Goal: Task Accomplishment & Management: Use online tool/utility

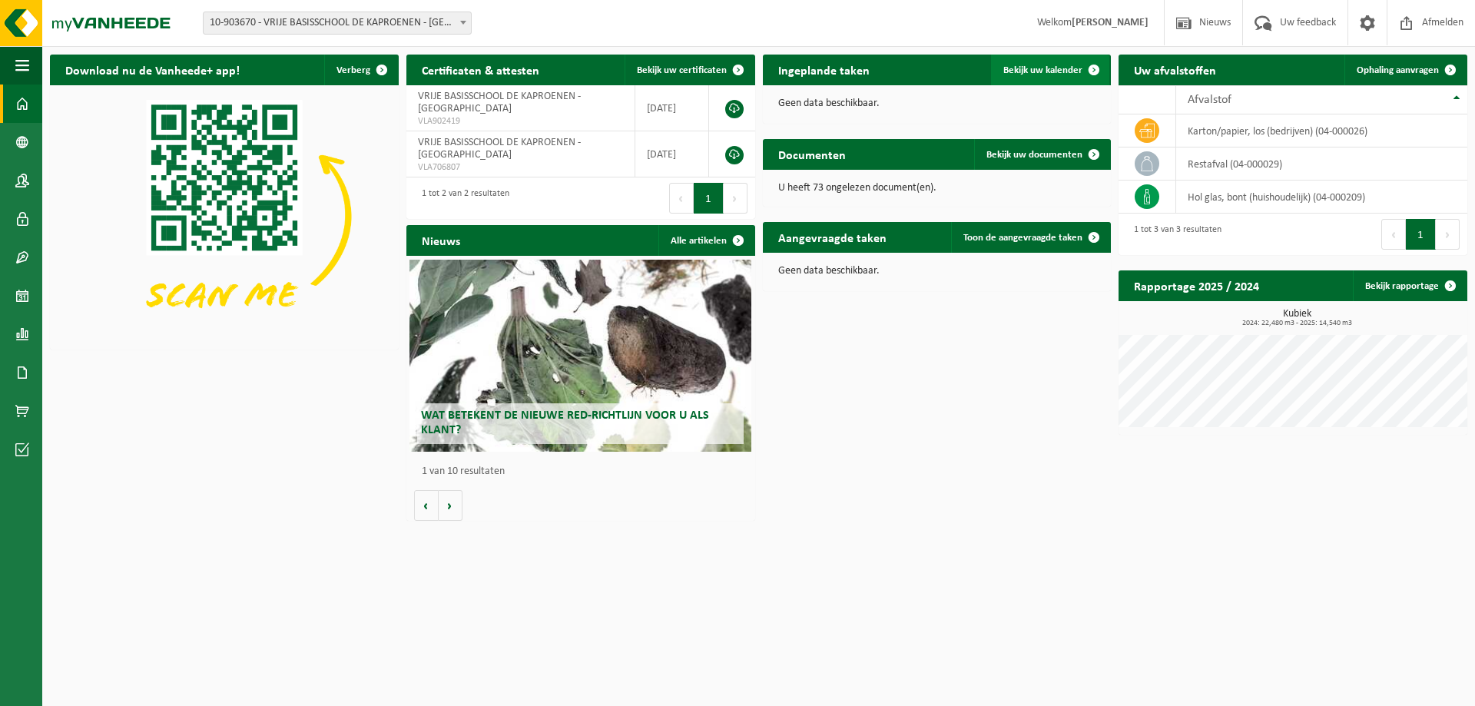
click at [1041, 78] on link "Bekijk uw kalender" at bounding box center [1050, 70] width 118 height 31
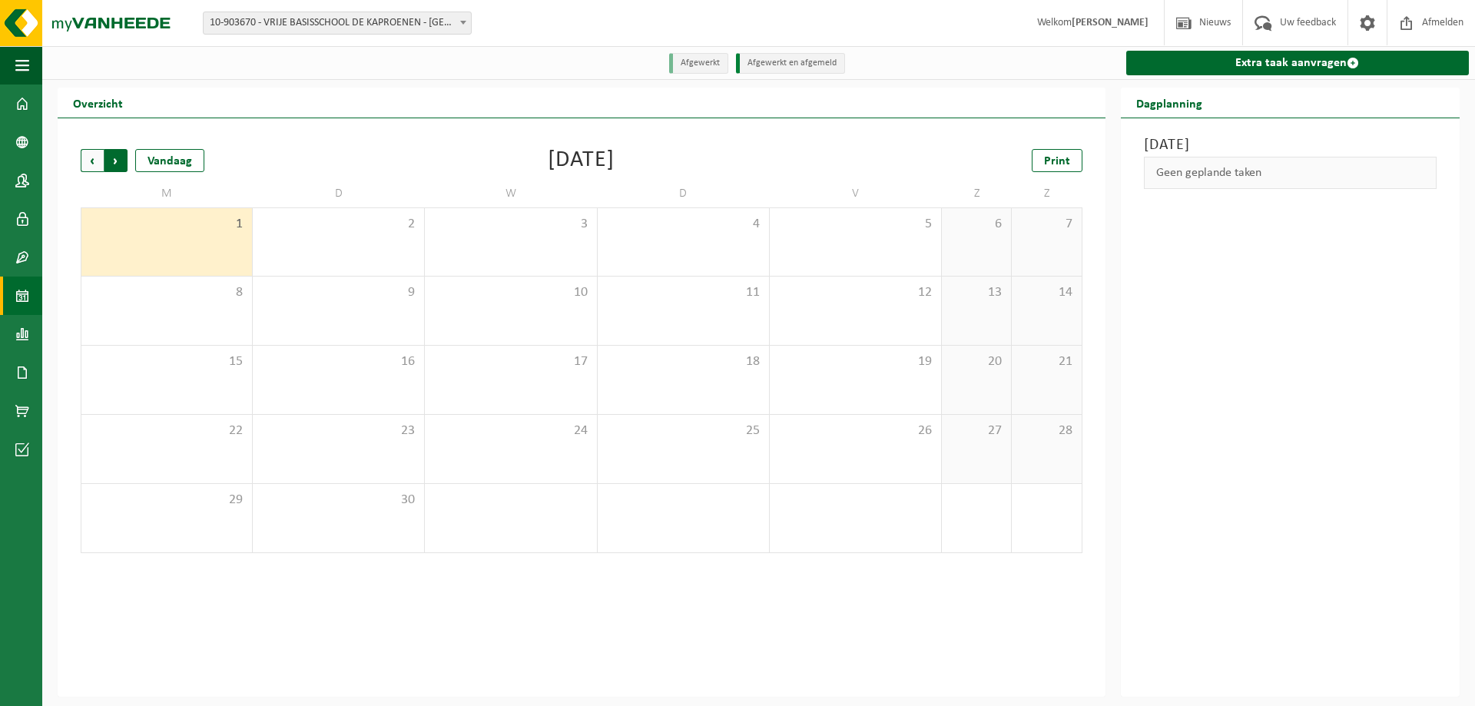
click at [88, 161] on span "Vorige" at bounding box center [92, 160] width 23 height 23
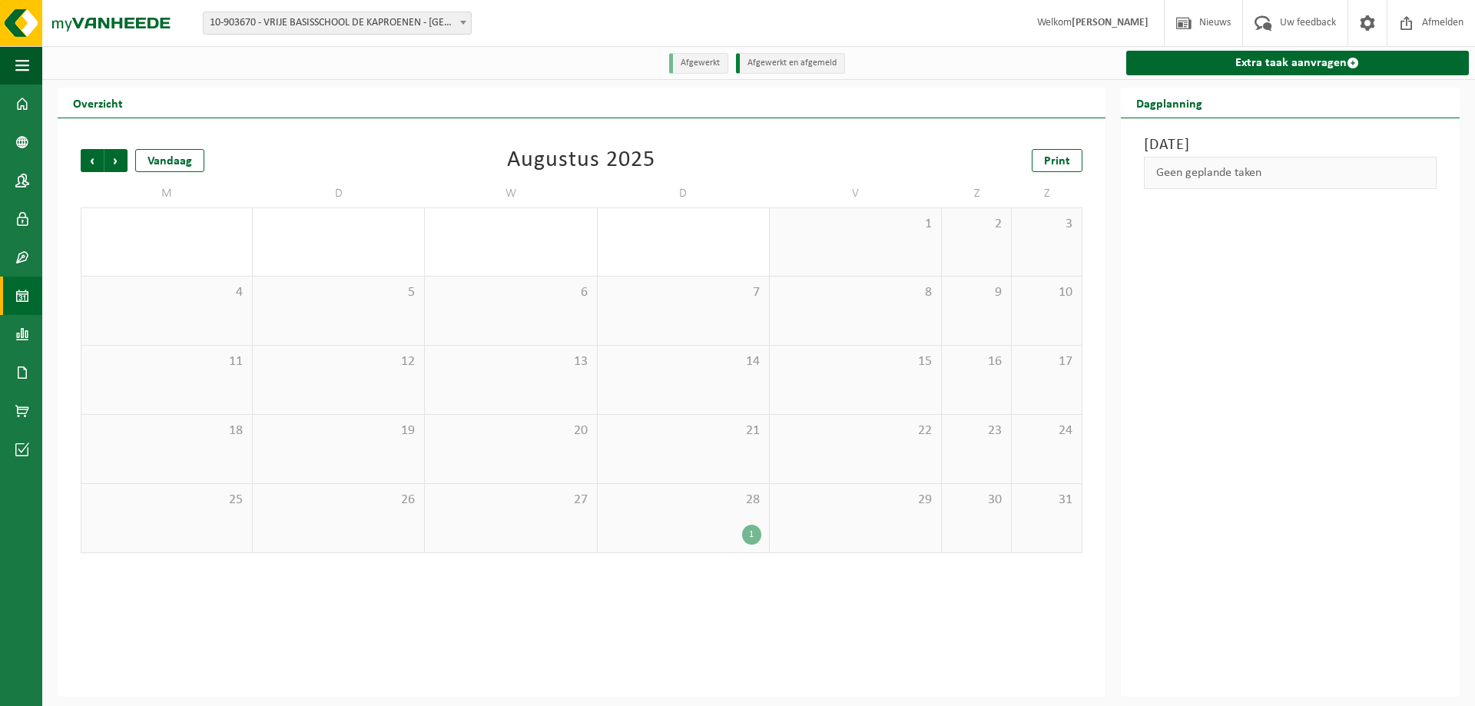
click at [752, 536] on div "1" at bounding box center [751, 535] width 19 height 20
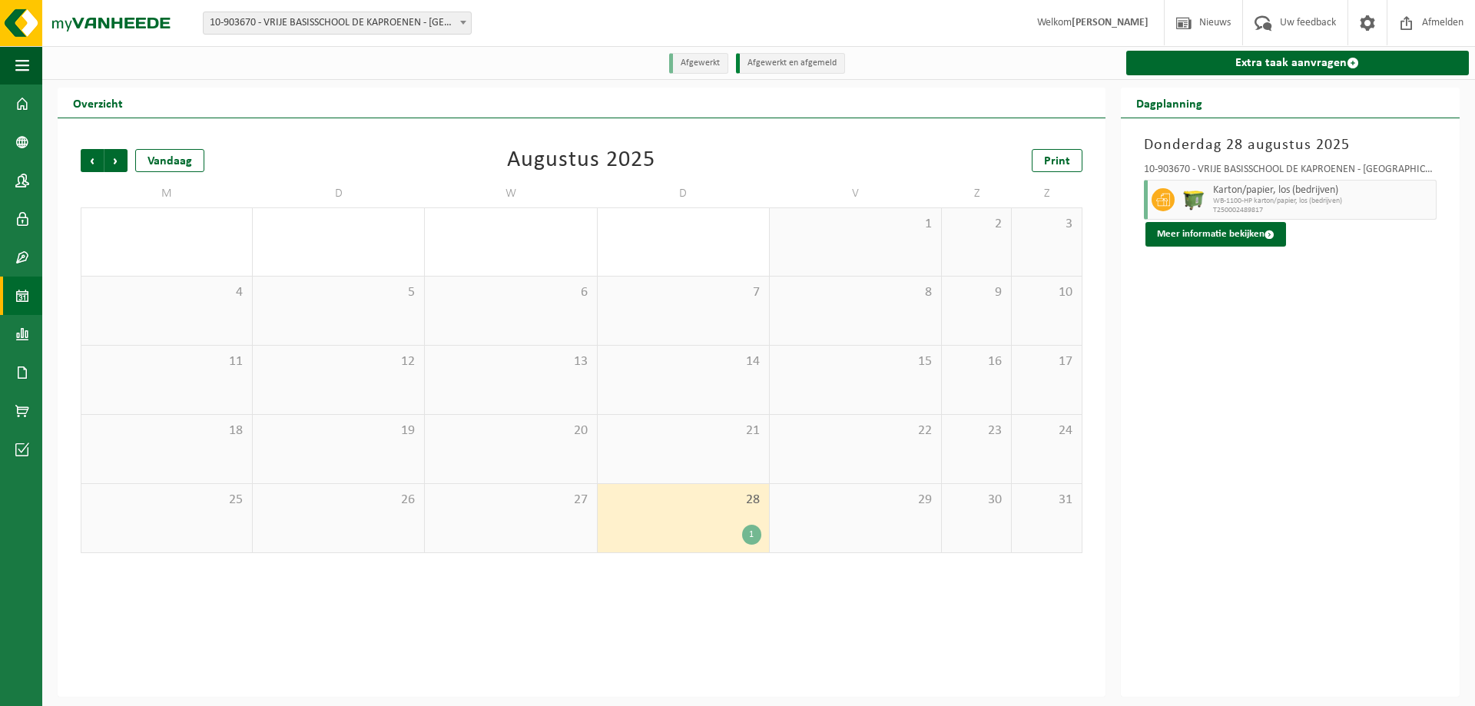
click at [227, 25] on span "10-903670 - VRIJE BASISSCHOOL DE KAPROENEN - [GEOGRAPHIC_DATA]" at bounding box center [337, 23] width 267 height 22
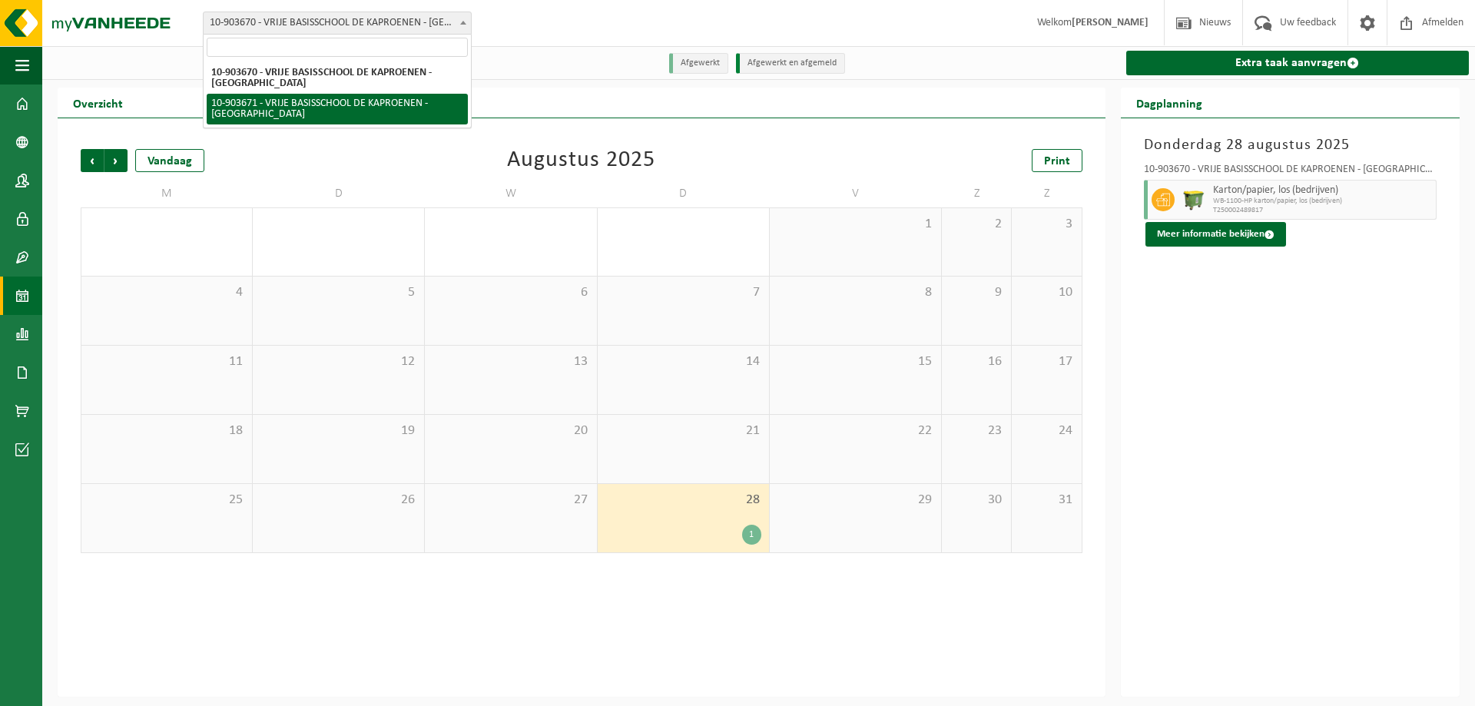
select select "122410"
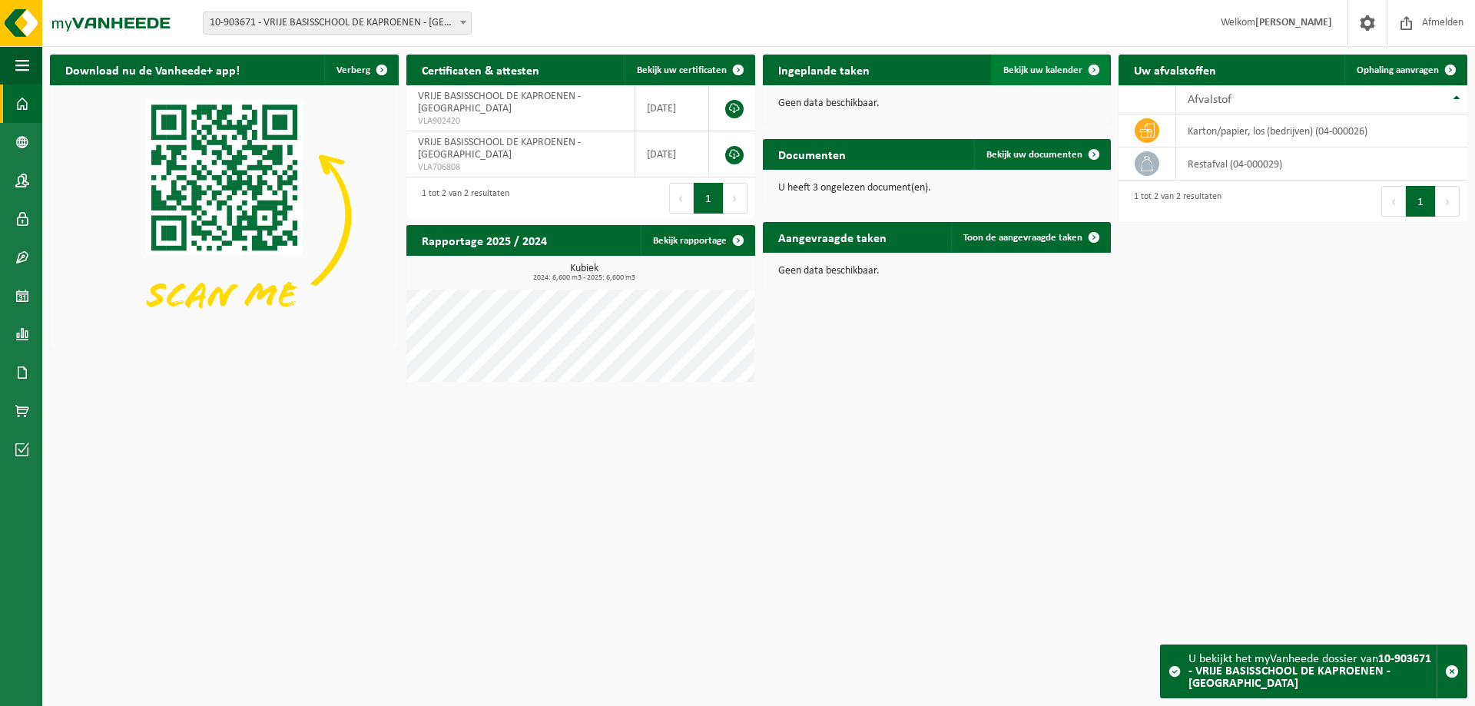
click at [1065, 73] on span "Bekijk uw kalender" at bounding box center [1042, 70] width 79 height 10
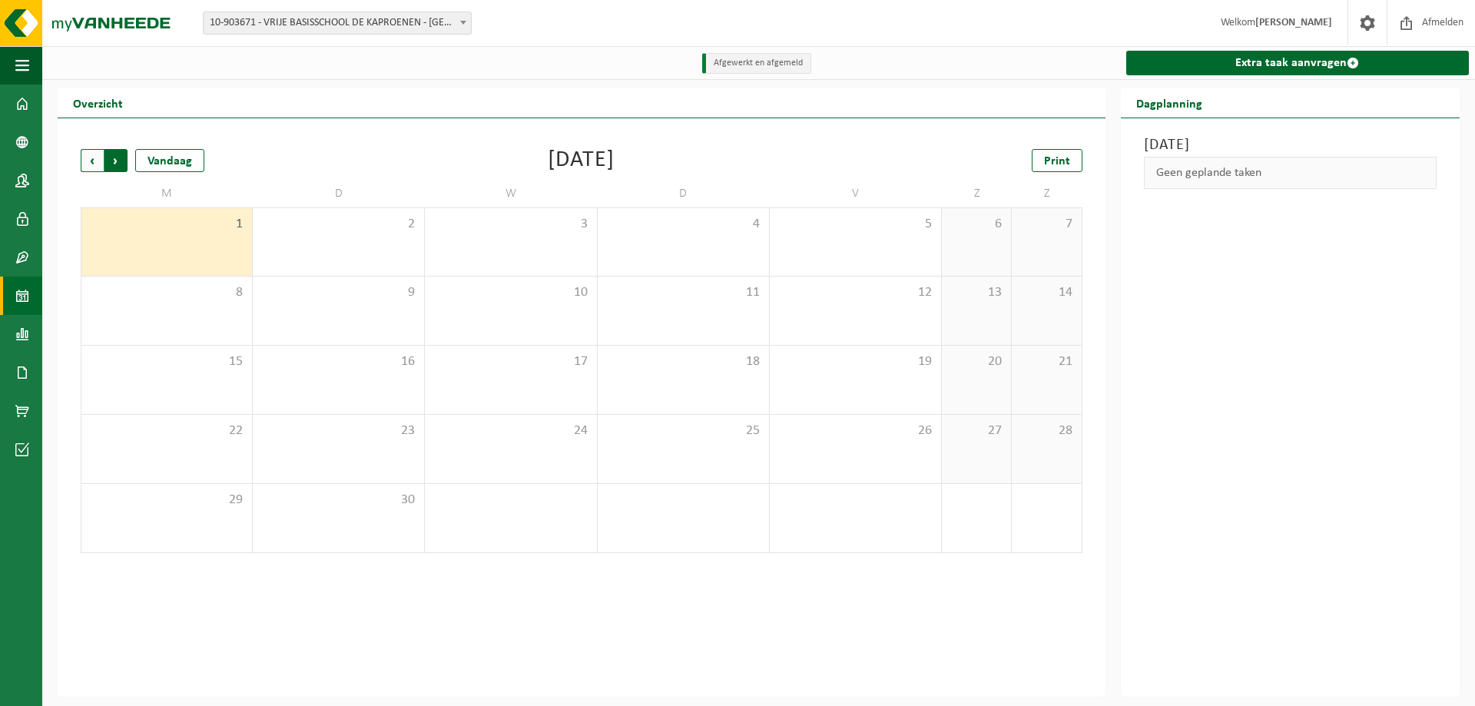
click at [93, 157] on span "Vorige" at bounding box center [92, 160] width 23 height 23
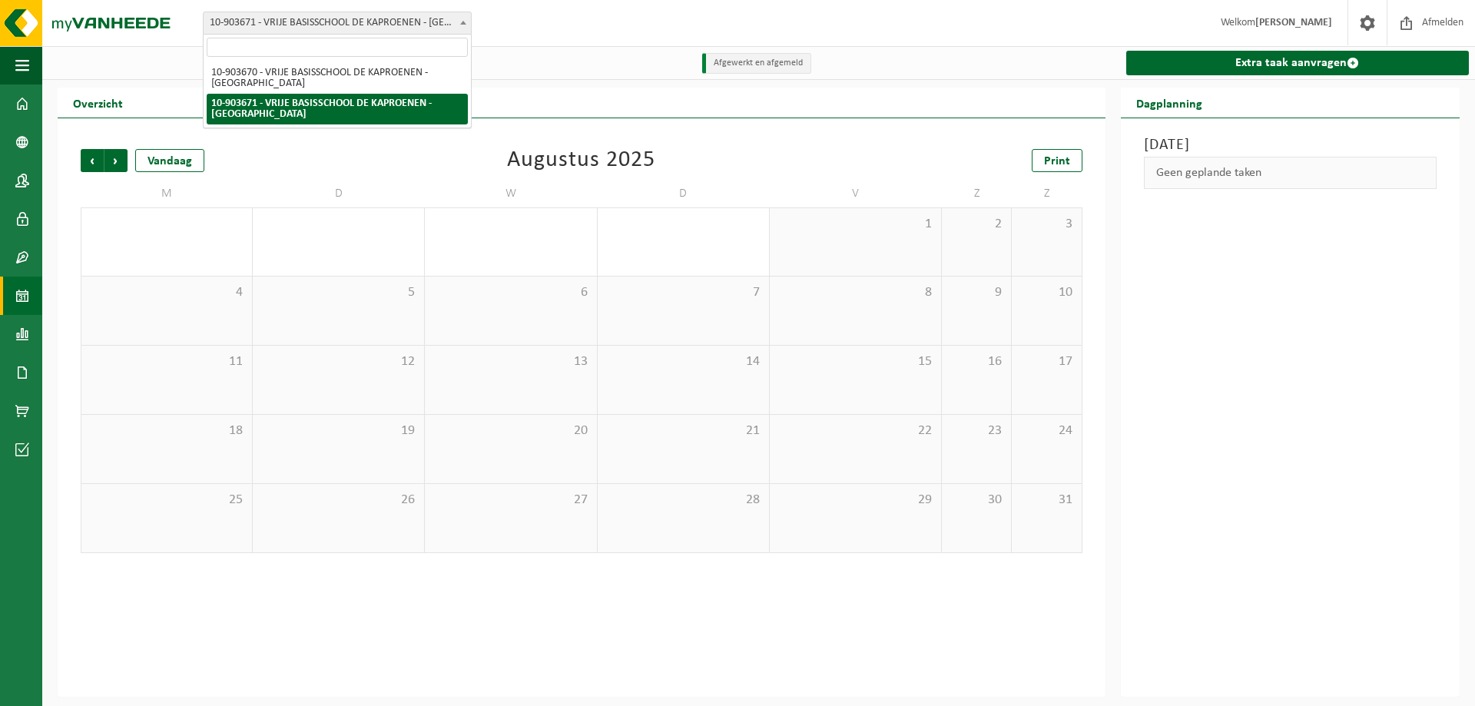
click at [264, 23] on span "10-903671 - VRIJE BASISSCHOOL DE KAPROENEN - [GEOGRAPHIC_DATA]" at bounding box center [337, 23] width 267 height 22
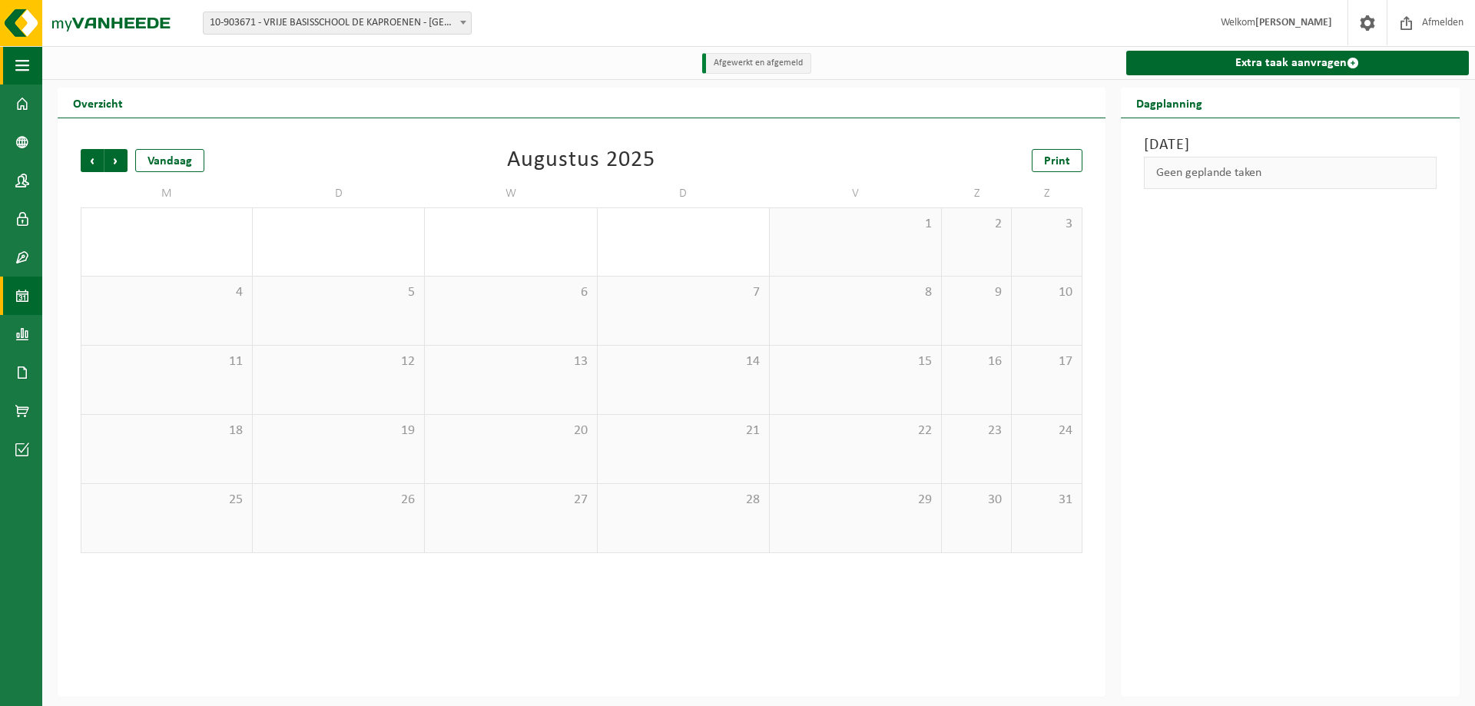
click at [27, 55] on span "button" at bounding box center [22, 65] width 14 height 38
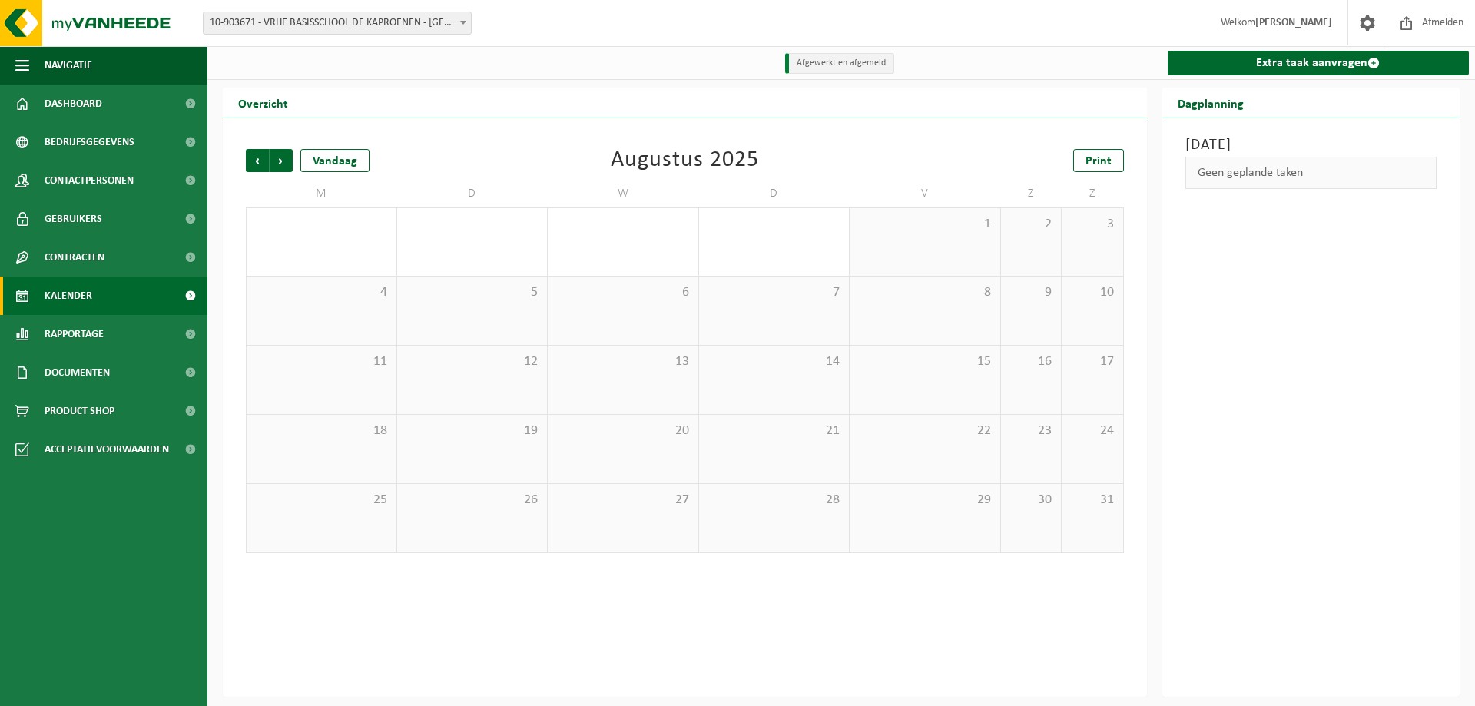
click at [98, 294] on link "Kalender" at bounding box center [103, 296] width 207 height 38
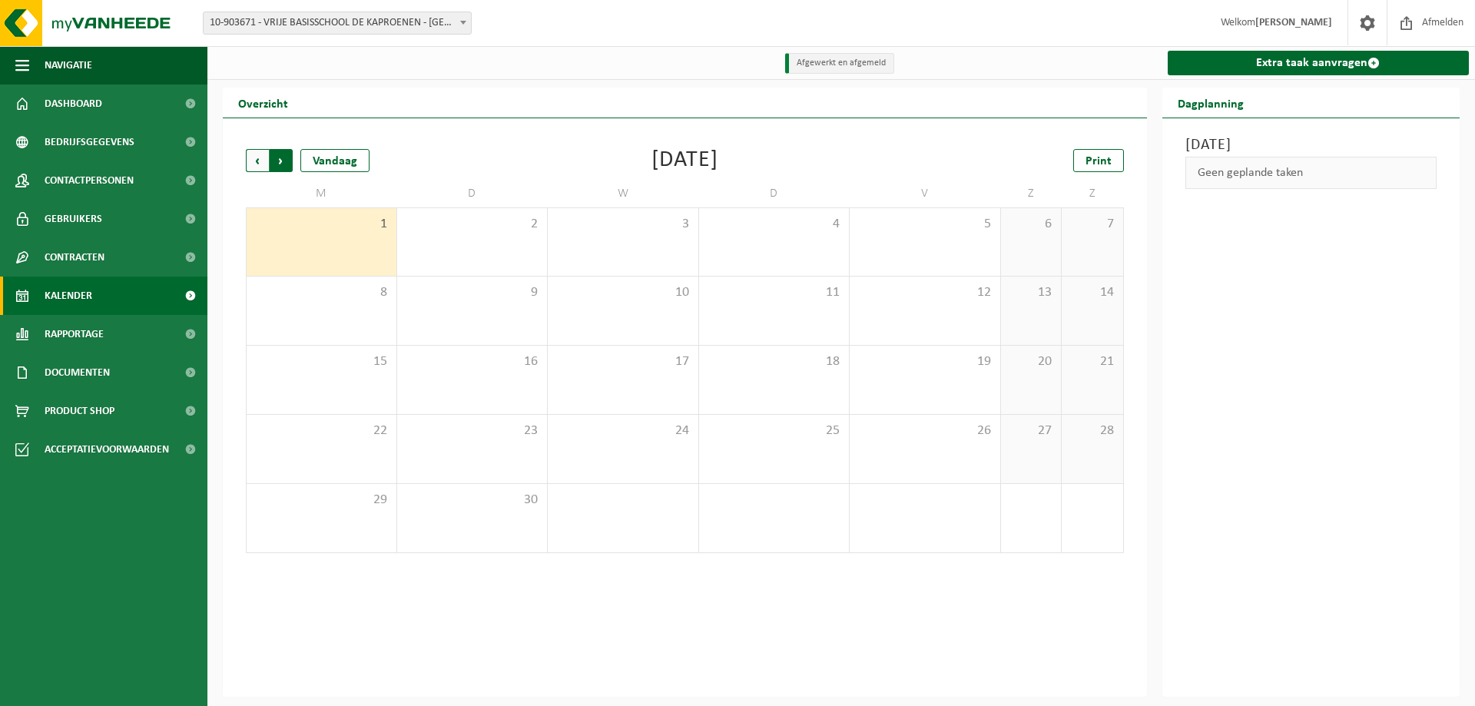
click at [253, 160] on span "Vorige" at bounding box center [257, 160] width 23 height 23
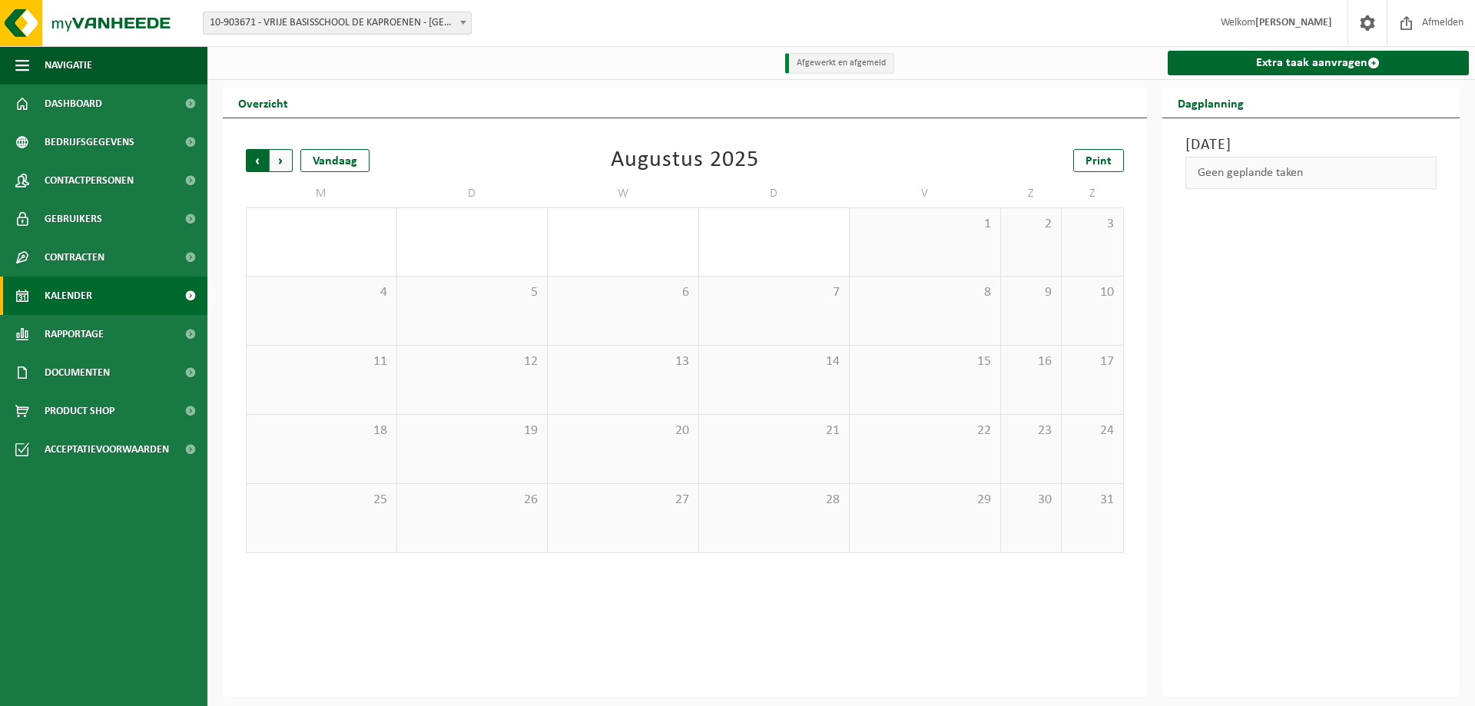
click at [280, 158] on span "Volgende" at bounding box center [281, 160] width 23 height 23
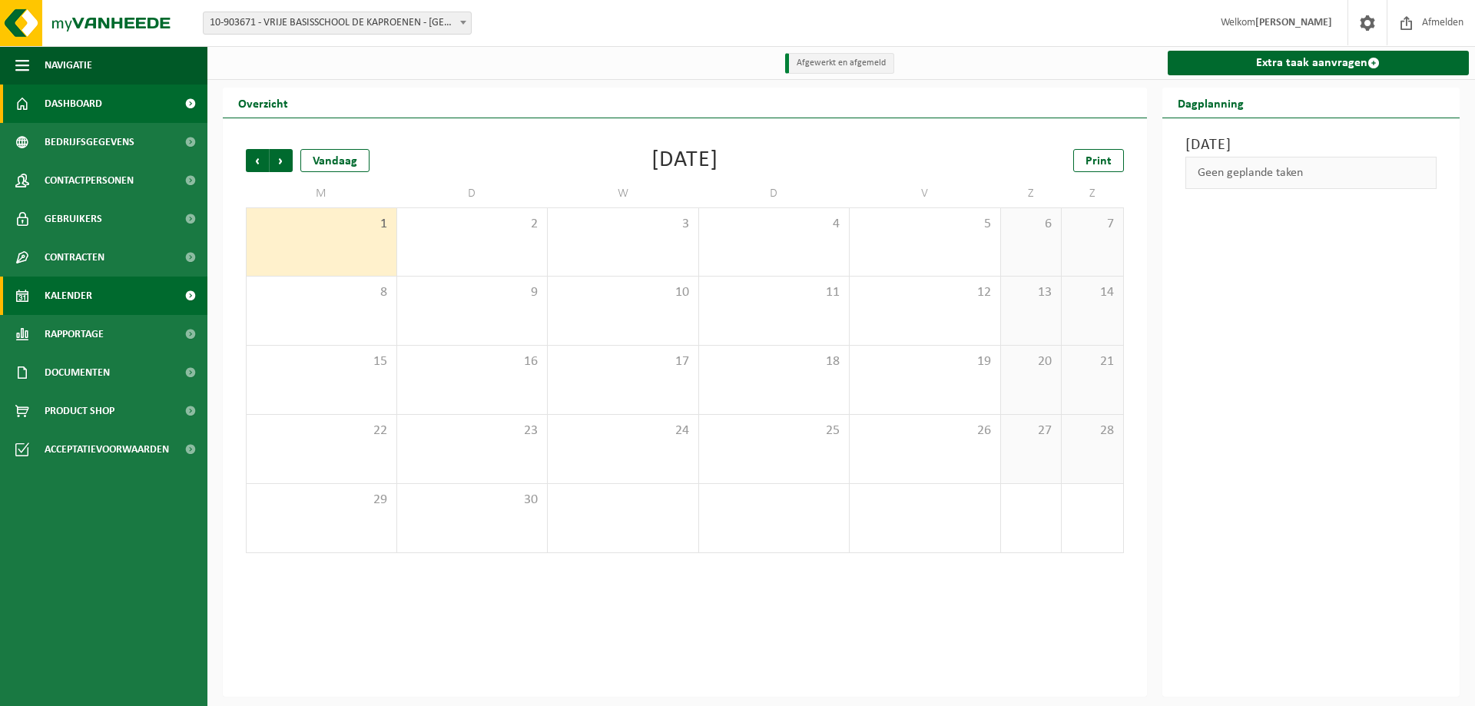
click at [51, 101] on span "Dashboard" at bounding box center [74, 103] width 58 height 38
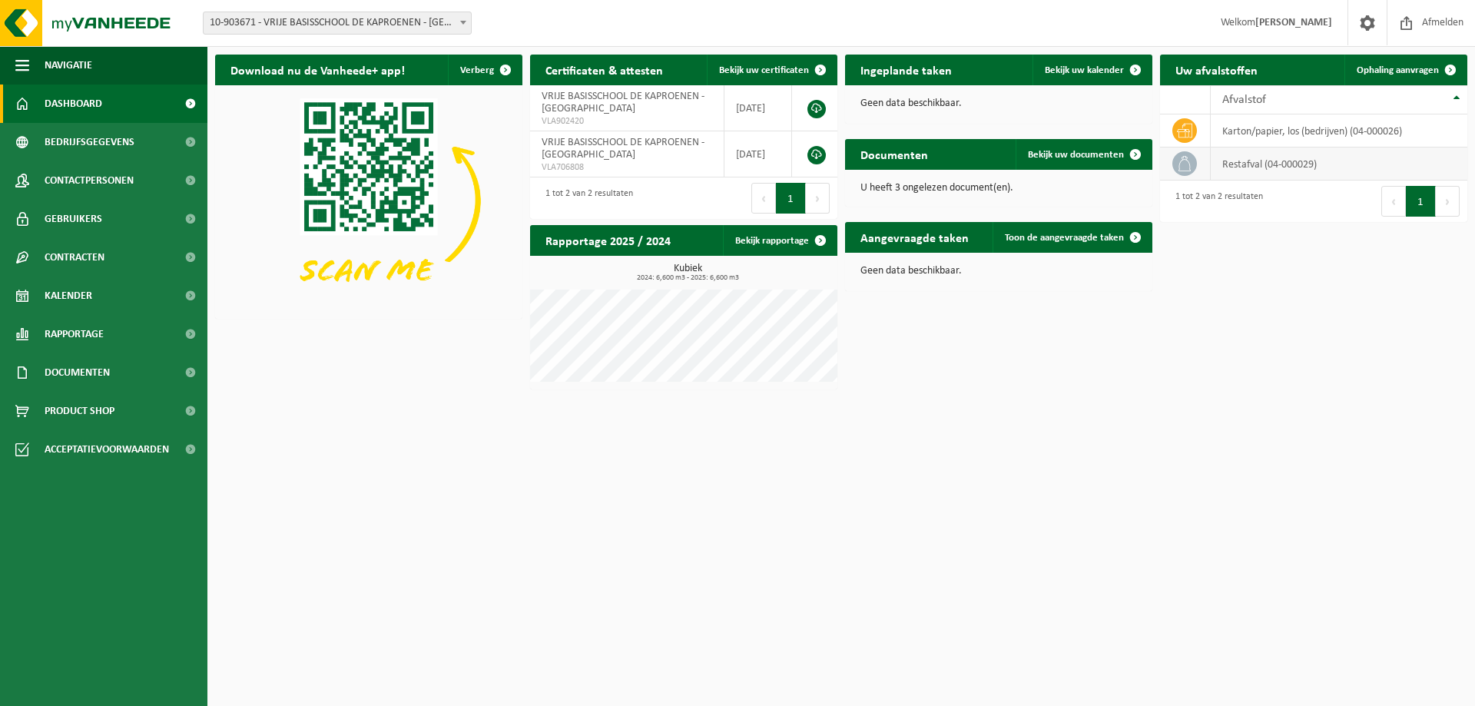
click at [1262, 169] on td "restafval (04-000029)" at bounding box center [1339, 163] width 257 height 33
click at [1082, 144] on link "Bekijk uw documenten" at bounding box center [1082, 154] width 135 height 31
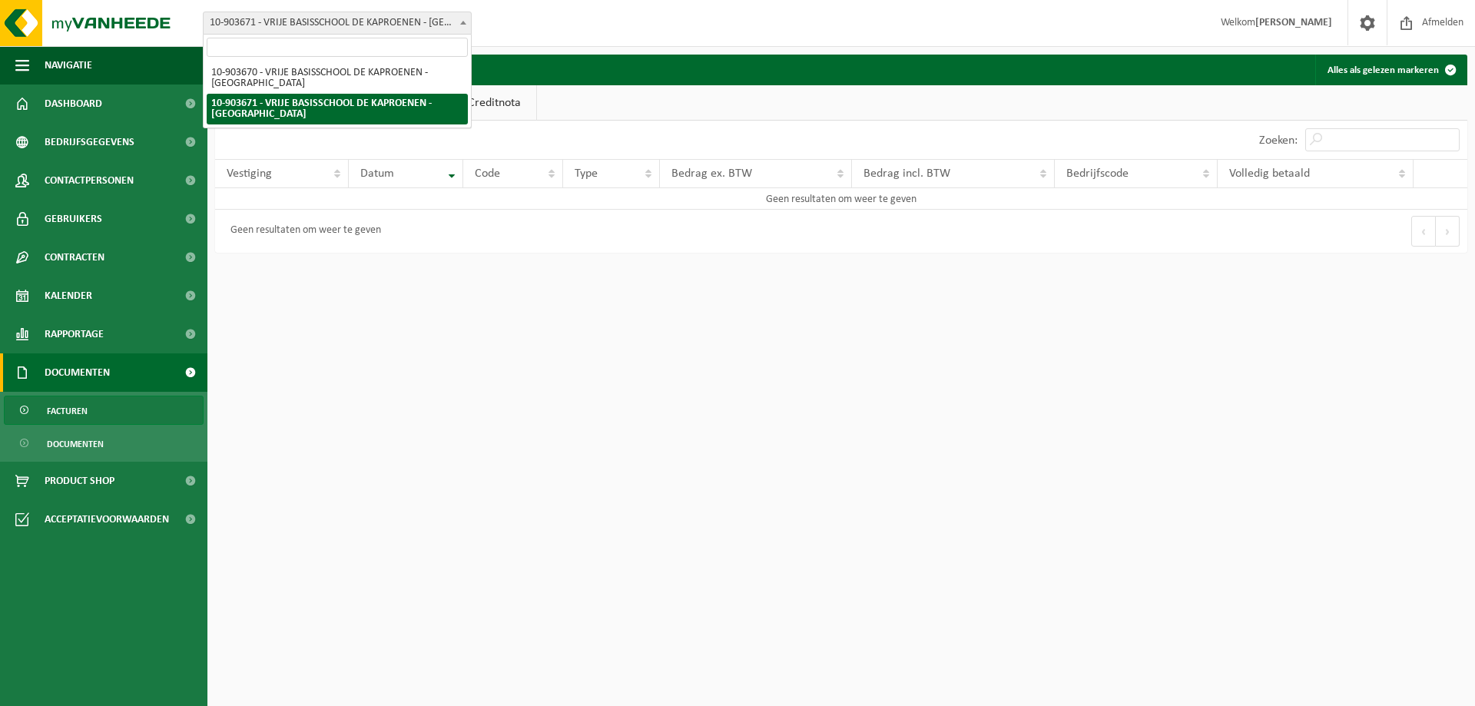
click at [383, 15] on span "10-903671 - VRIJE BASISSCHOOL DE KAPROENEN - [GEOGRAPHIC_DATA]" at bounding box center [337, 23] width 267 height 22
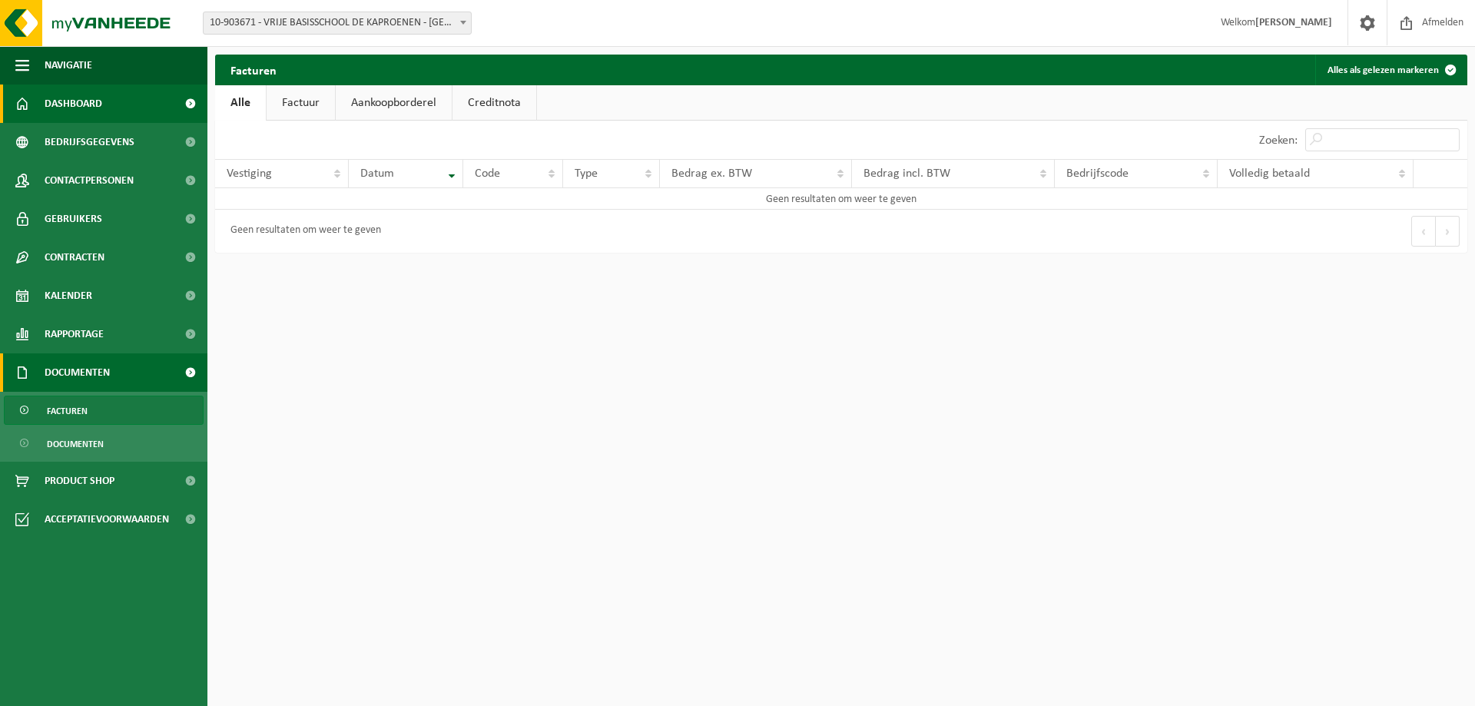
click at [79, 108] on span "Dashboard" at bounding box center [74, 103] width 58 height 38
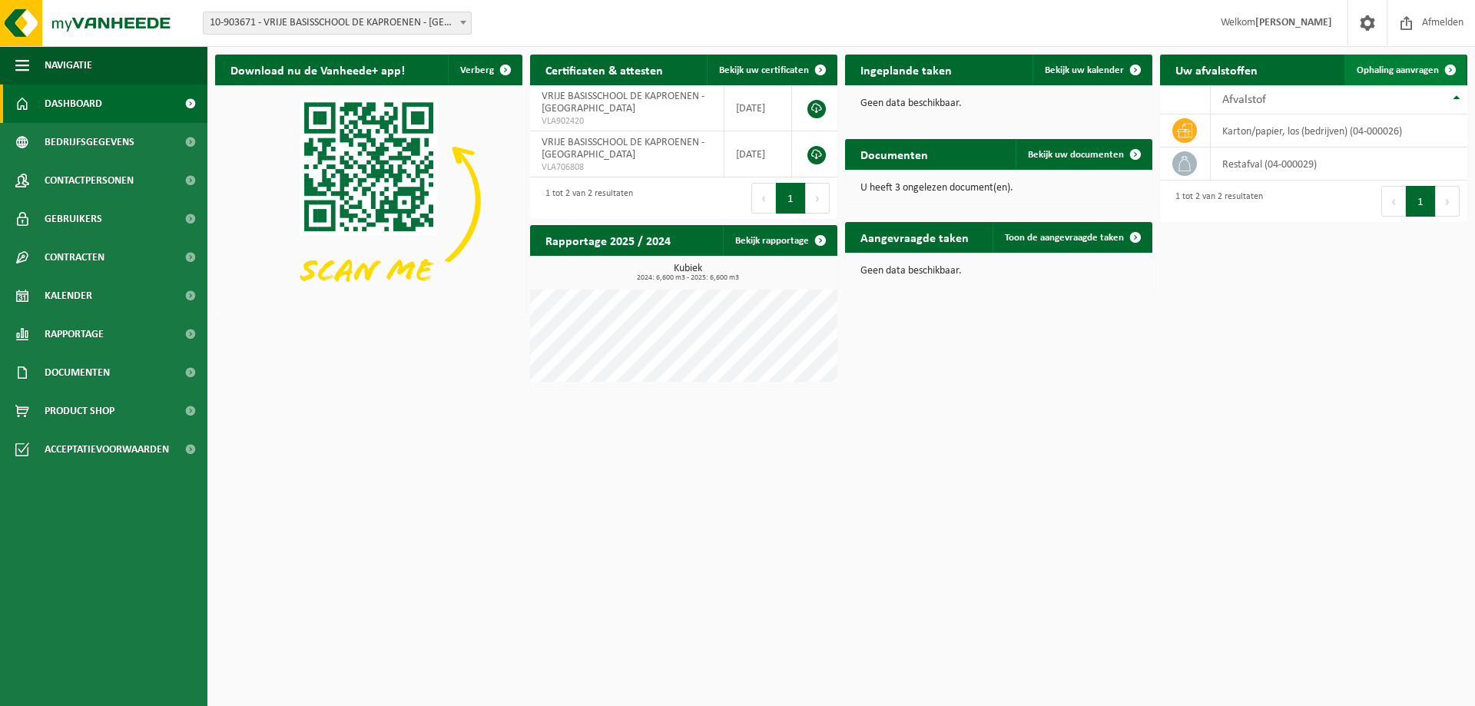
click at [1371, 76] on link "Ophaling aanvragen" at bounding box center [1404, 70] width 121 height 31
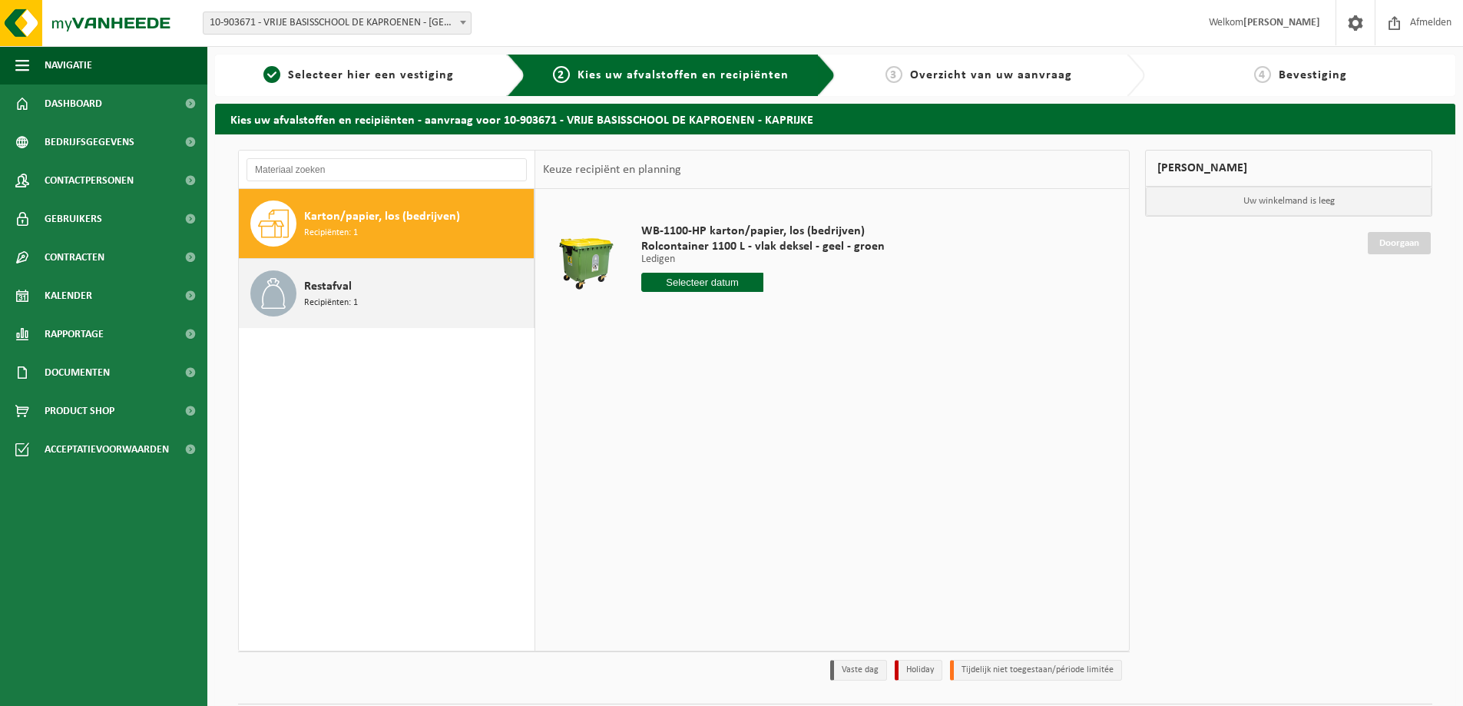
click at [335, 283] on span "Restafval" at bounding box center [328, 286] width 48 height 18
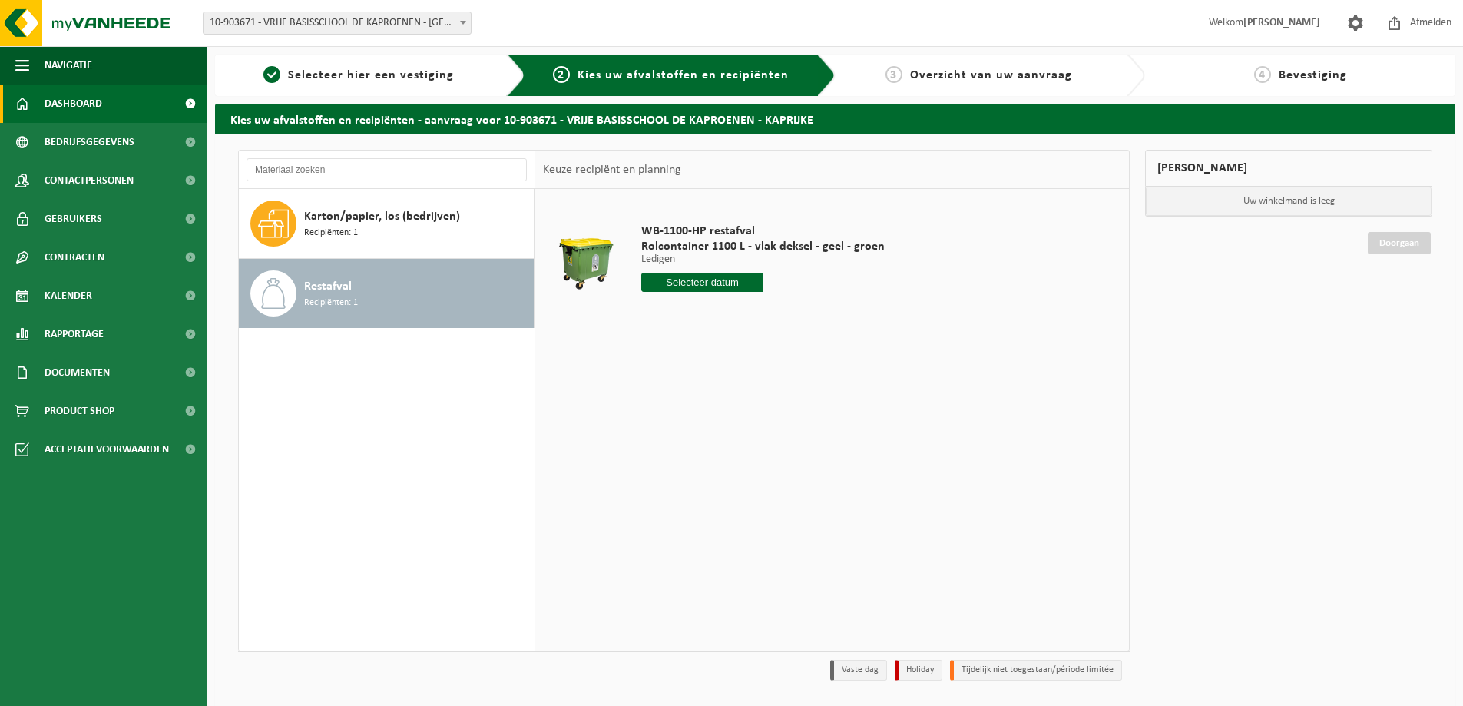
click at [68, 107] on span "Dashboard" at bounding box center [74, 103] width 58 height 38
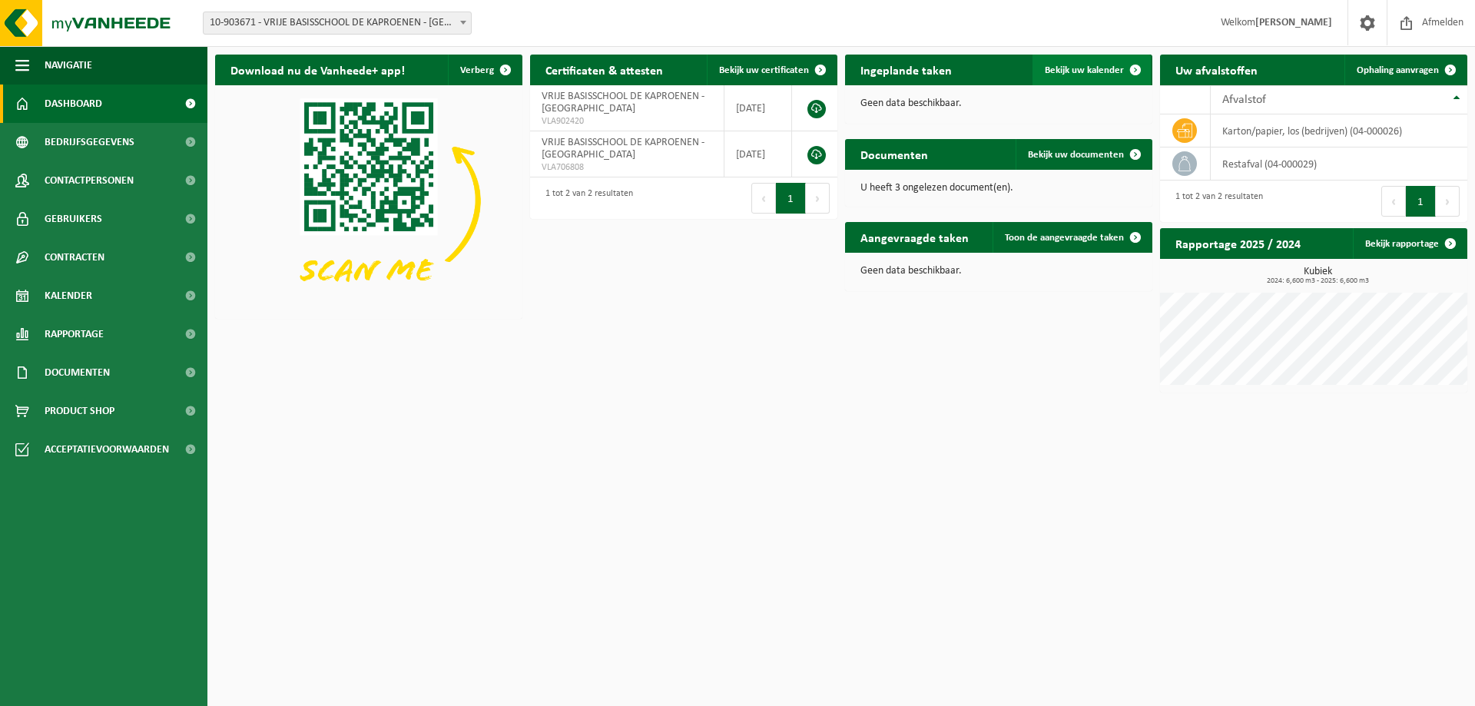
click at [1051, 71] on span "Bekijk uw kalender" at bounding box center [1084, 70] width 79 height 10
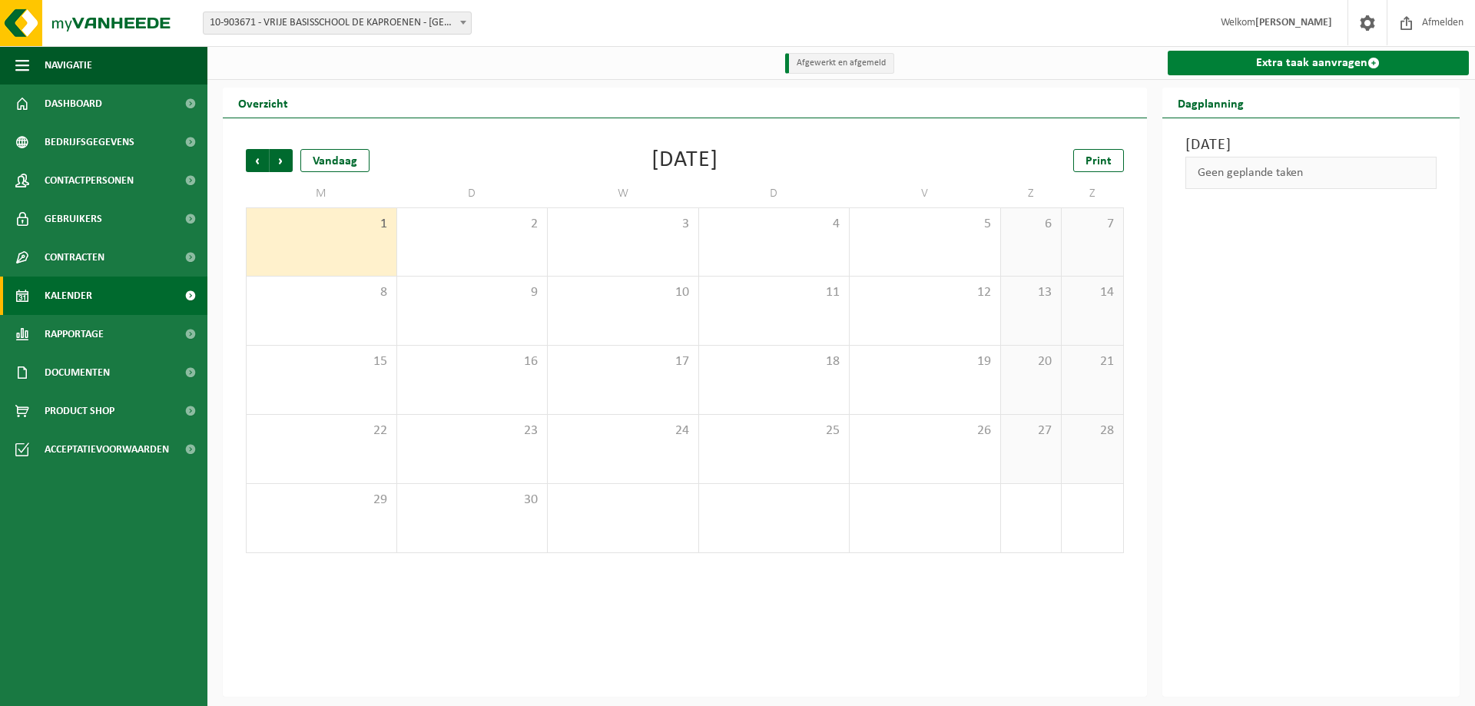
click at [1321, 71] on link "Extra taak aanvragen" at bounding box center [1319, 63] width 302 height 25
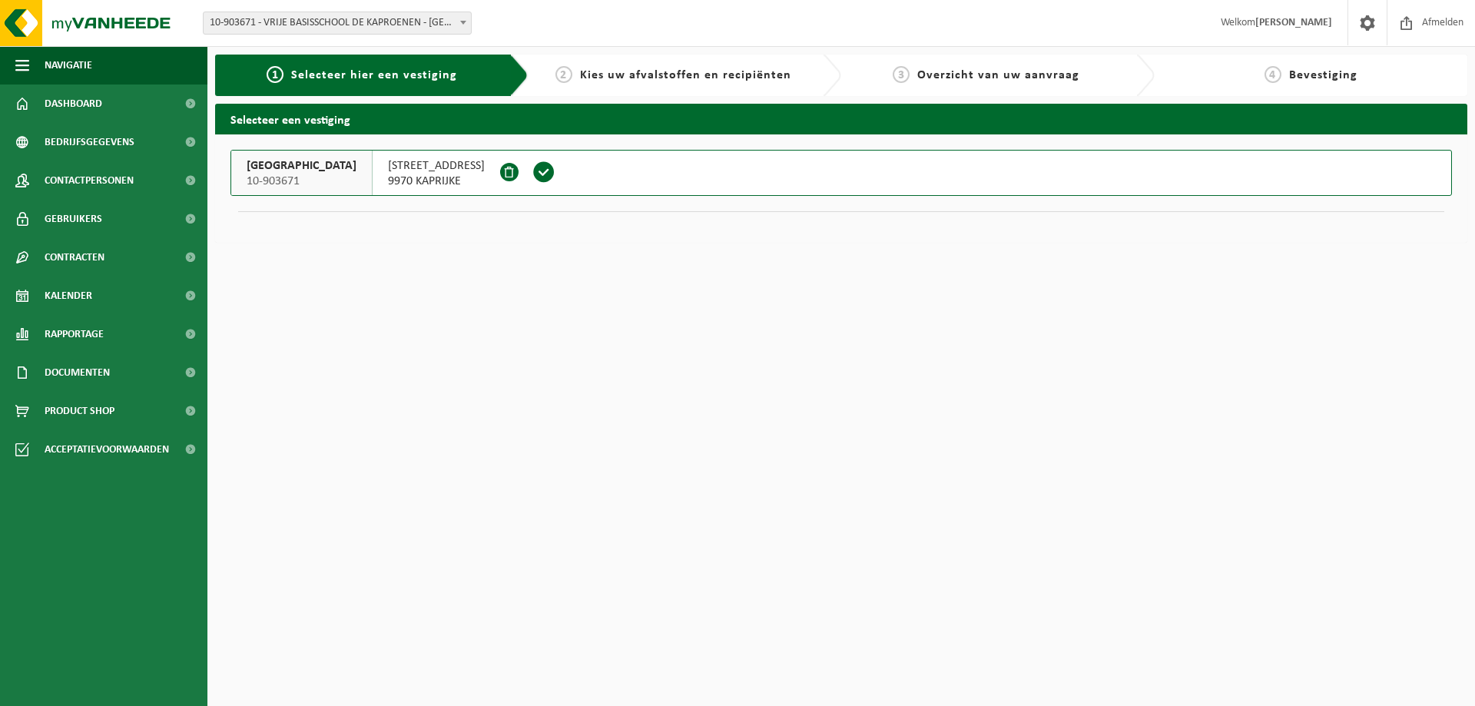
click at [471, 170] on span "ZUIDSTRAAT 25" at bounding box center [436, 165] width 97 height 15
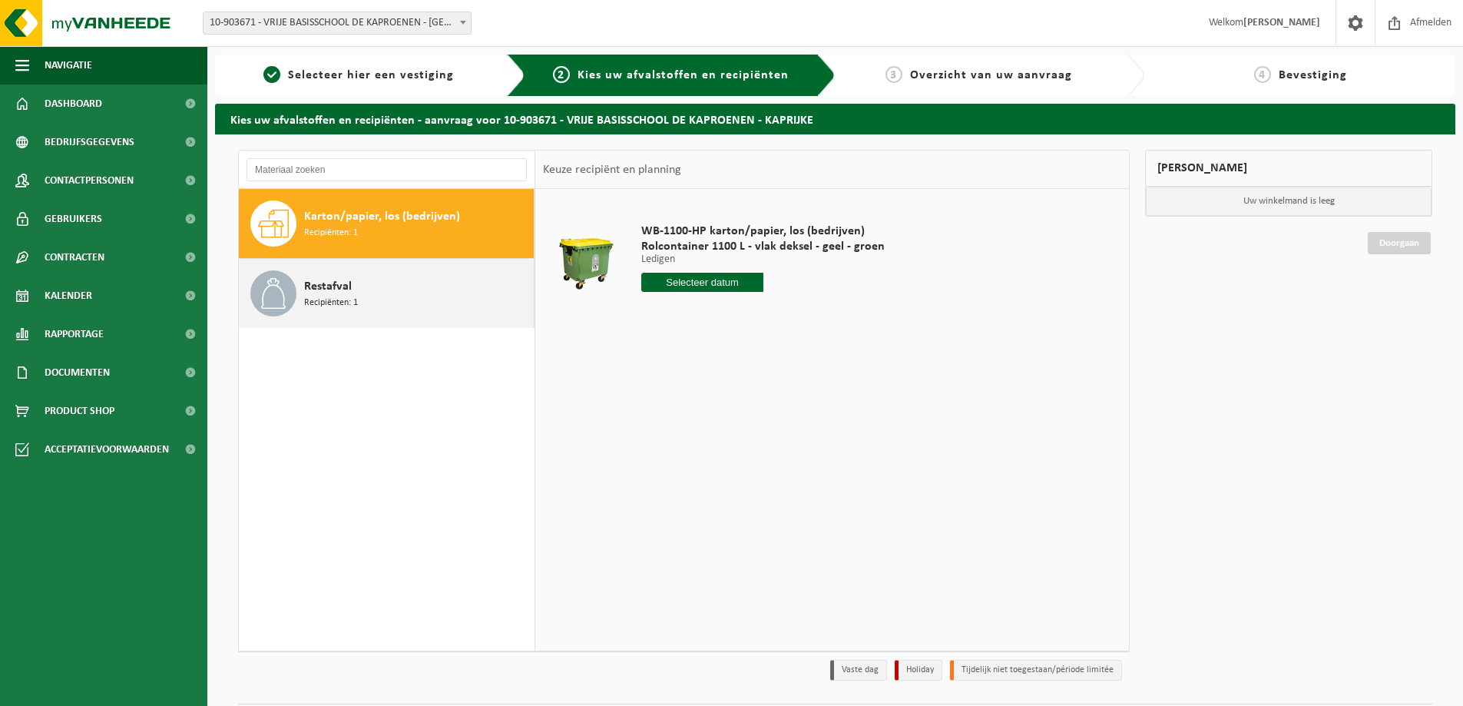
click at [363, 303] on div "Restafval Recipiënten: 1" at bounding box center [417, 293] width 226 height 46
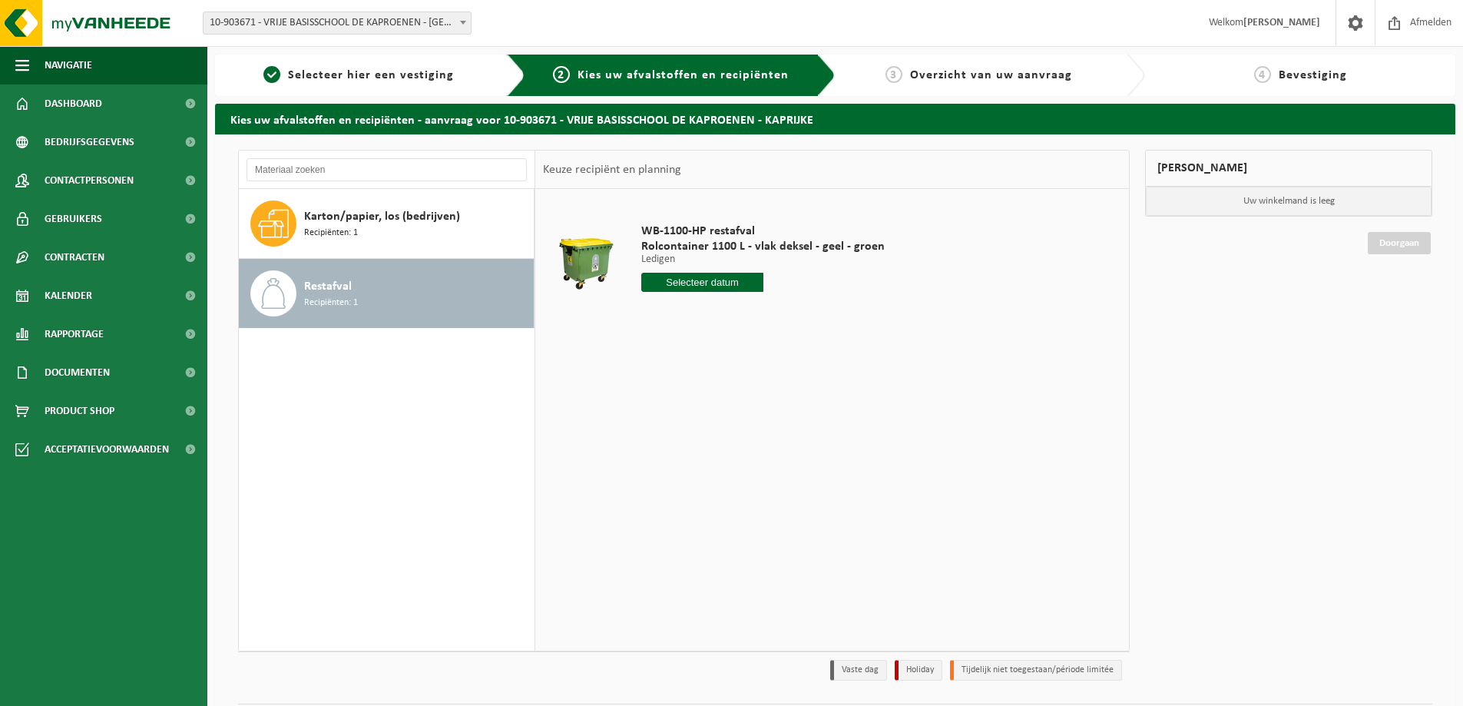
click at [724, 277] on input "text" at bounding box center [702, 282] width 122 height 19
click at [383, 233] on div "Karton/papier, los (bedrijven) Recipiënten: 1" at bounding box center [417, 223] width 226 height 46
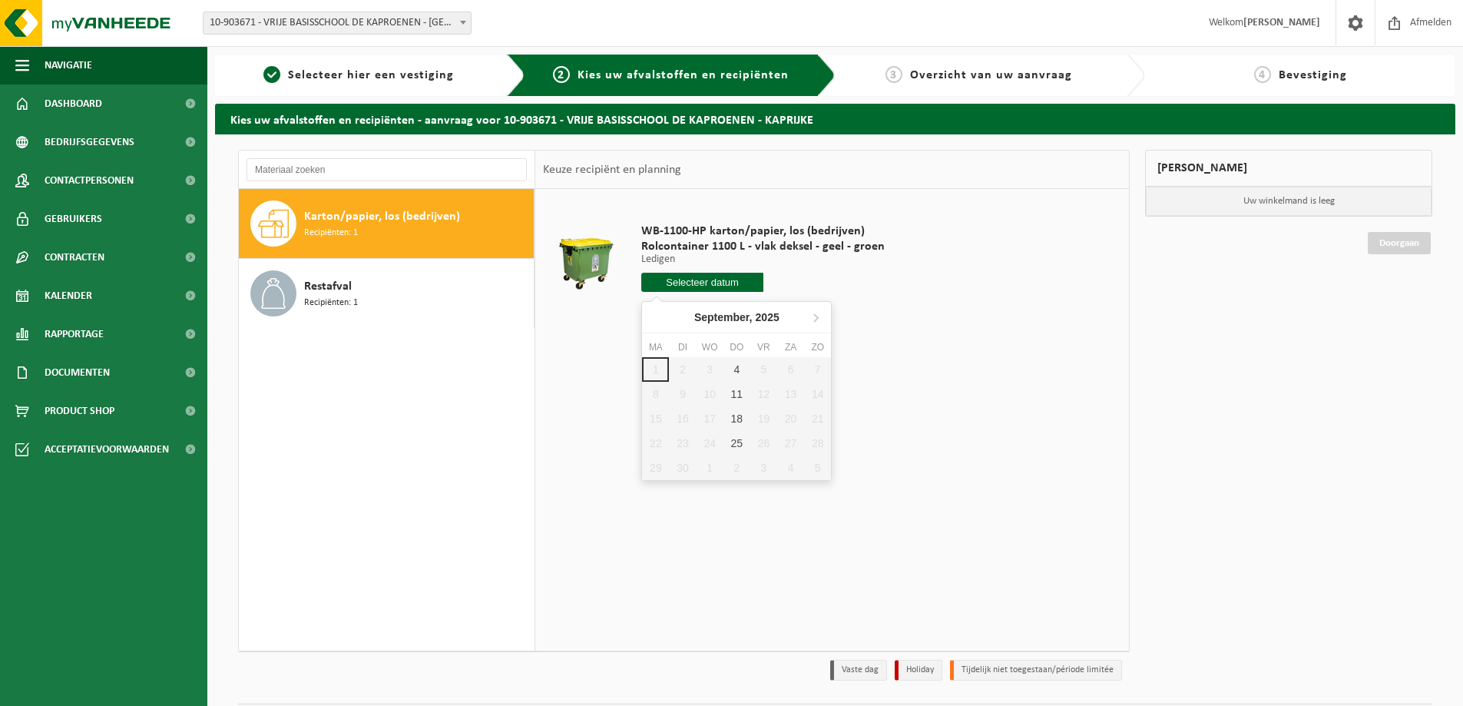
click at [663, 290] on input "text" at bounding box center [702, 282] width 122 height 19
click at [740, 365] on div "4" at bounding box center [737, 369] width 27 height 25
type input "Van 2025-09-04"
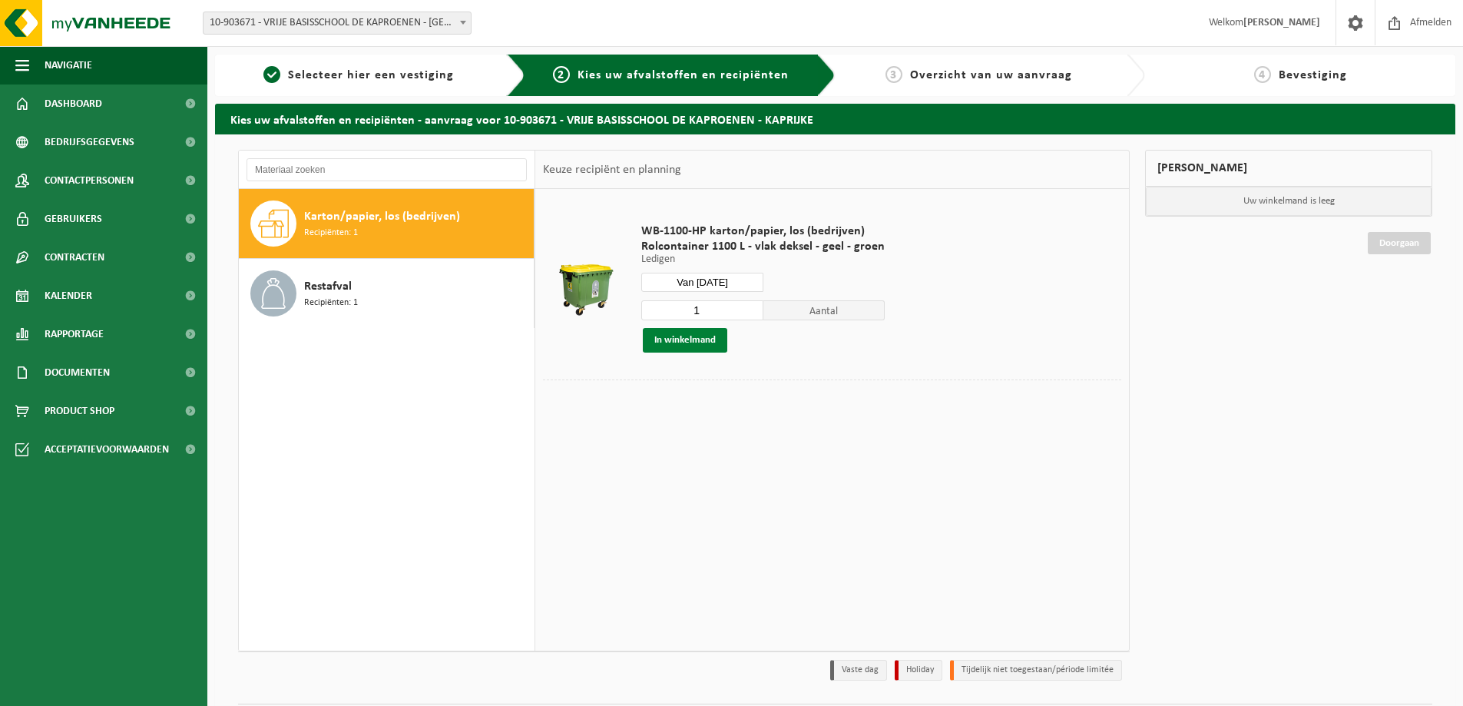
click at [675, 347] on button "In winkelmand" at bounding box center [685, 340] width 84 height 25
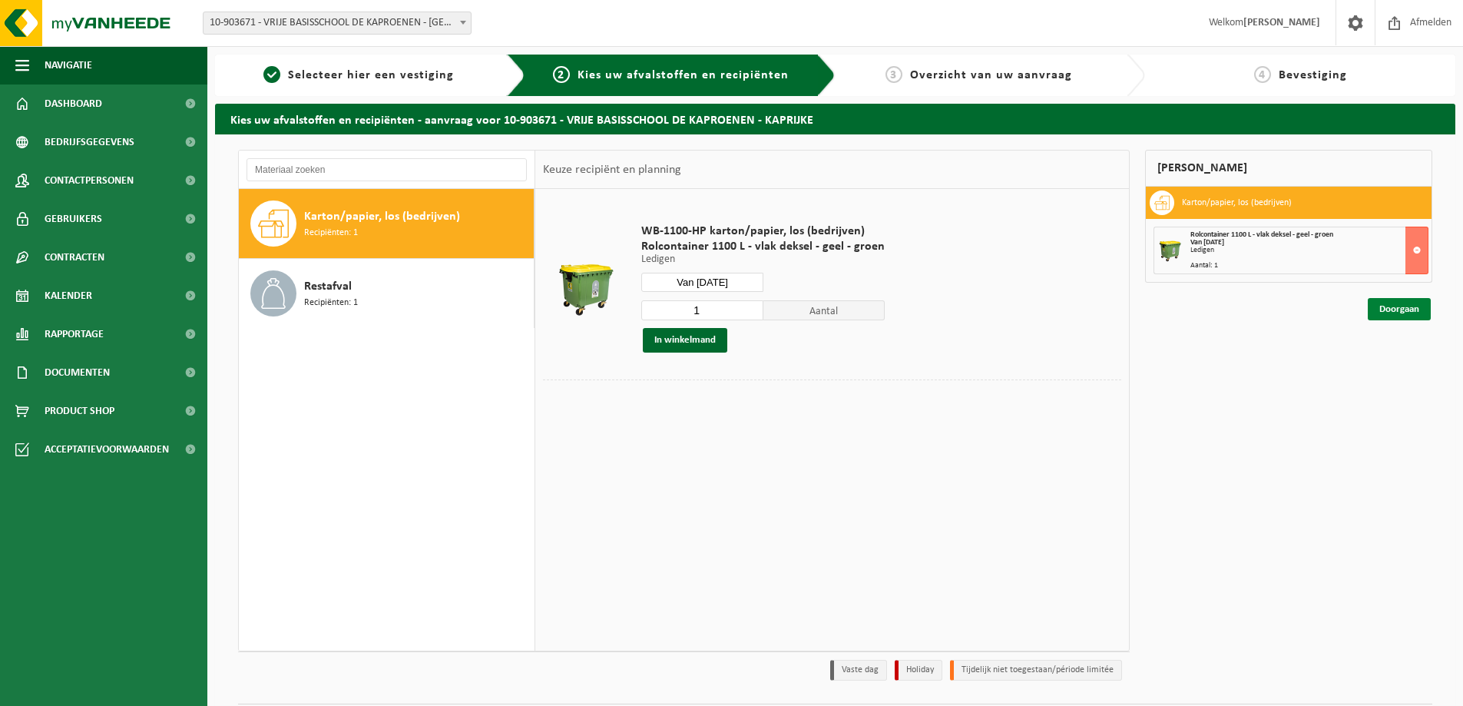
click at [1396, 307] on link "Doorgaan" at bounding box center [1399, 309] width 63 height 22
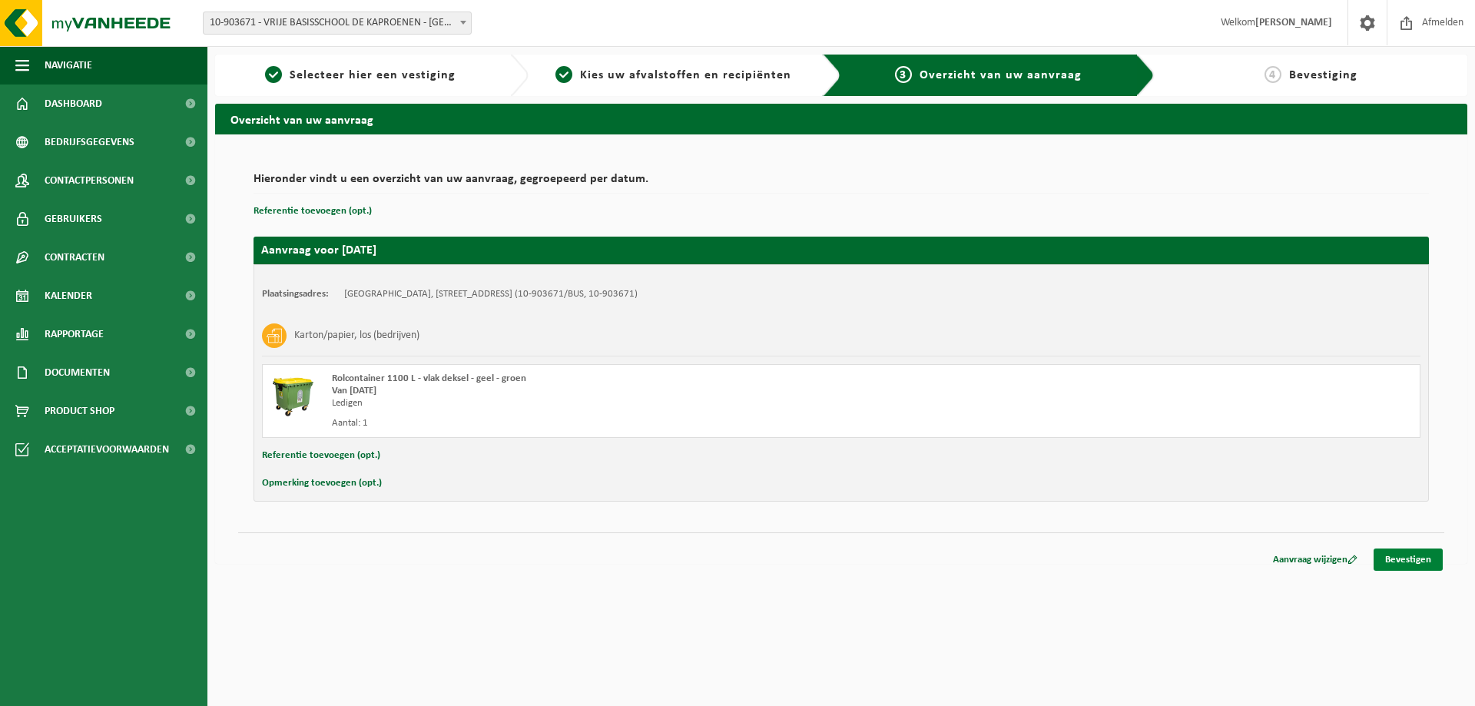
click at [1387, 558] on link "Bevestigen" at bounding box center [1407, 559] width 69 height 22
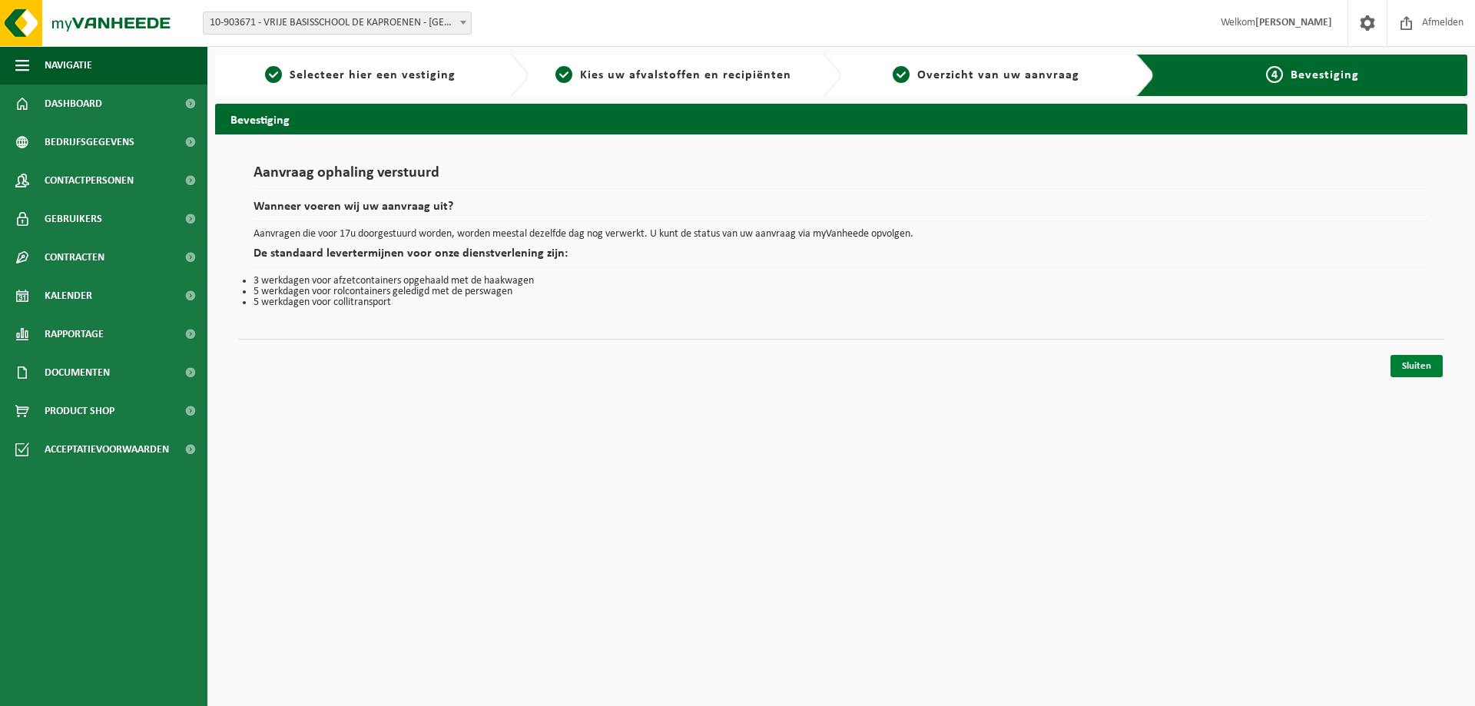
click at [1435, 363] on link "Sluiten" at bounding box center [1416, 366] width 52 height 22
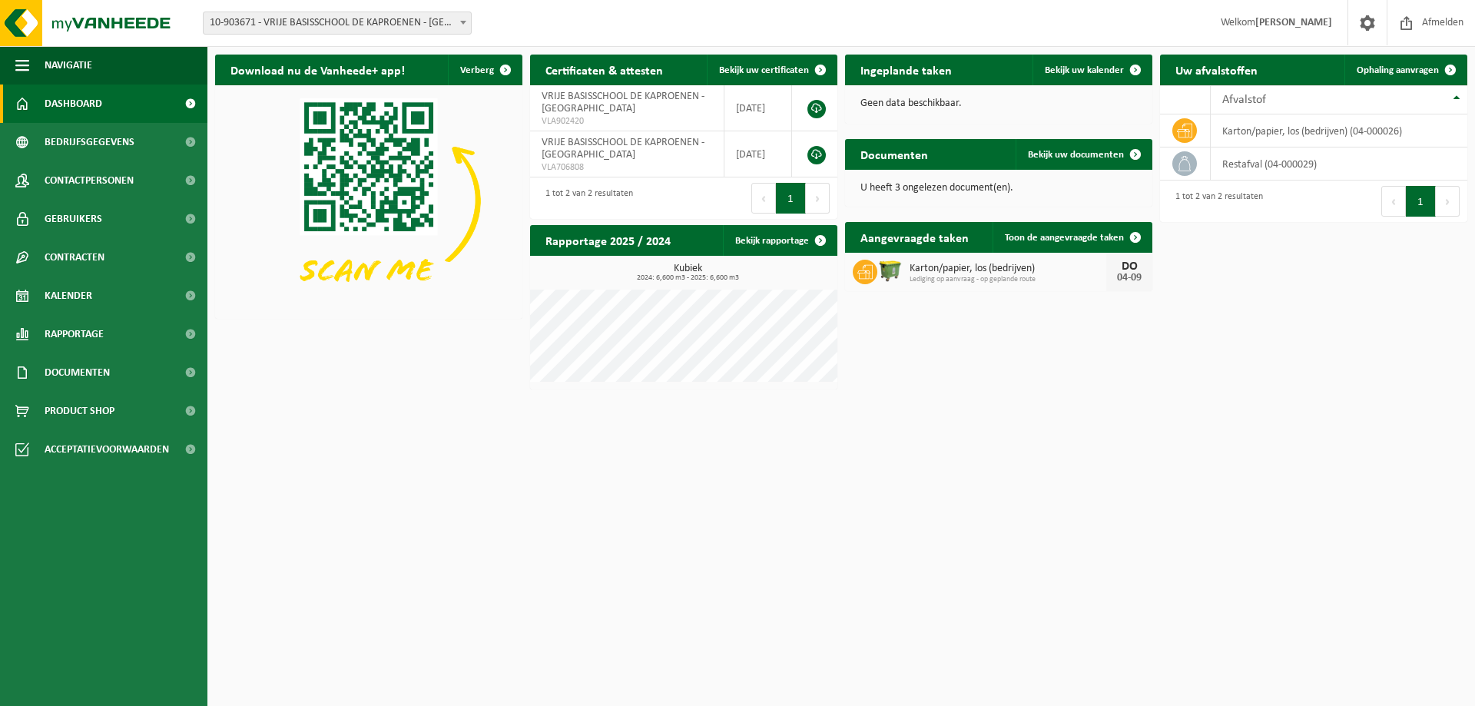
drag, startPoint x: 414, startPoint y: 15, endPoint x: 399, endPoint y: 20, distance: 16.0
click at [412, 15] on span "10-903671 - VRIJE BASISSCHOOL DE KAPROENEN - [GEOGRAPHIC_DATA]" at bounding box center [337, 23] width 267 height 22
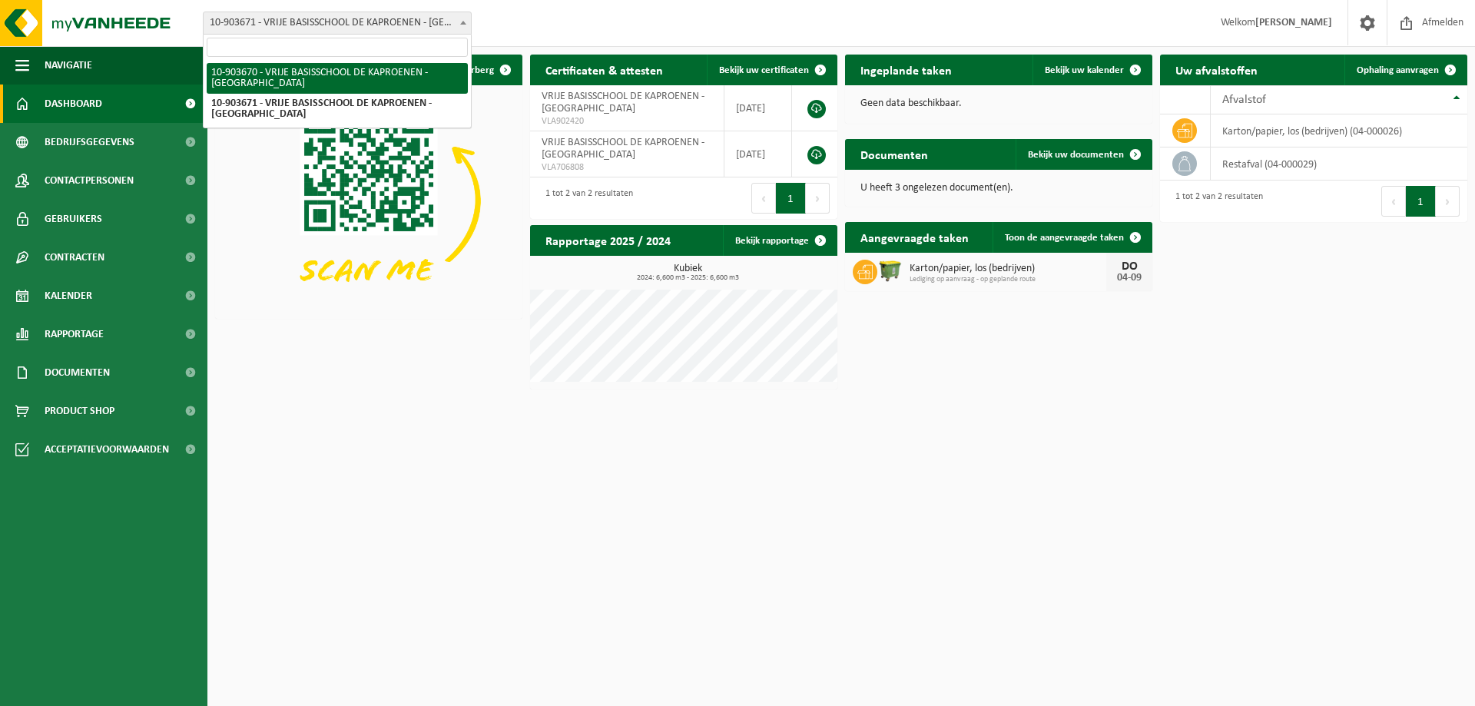
select select "122409"
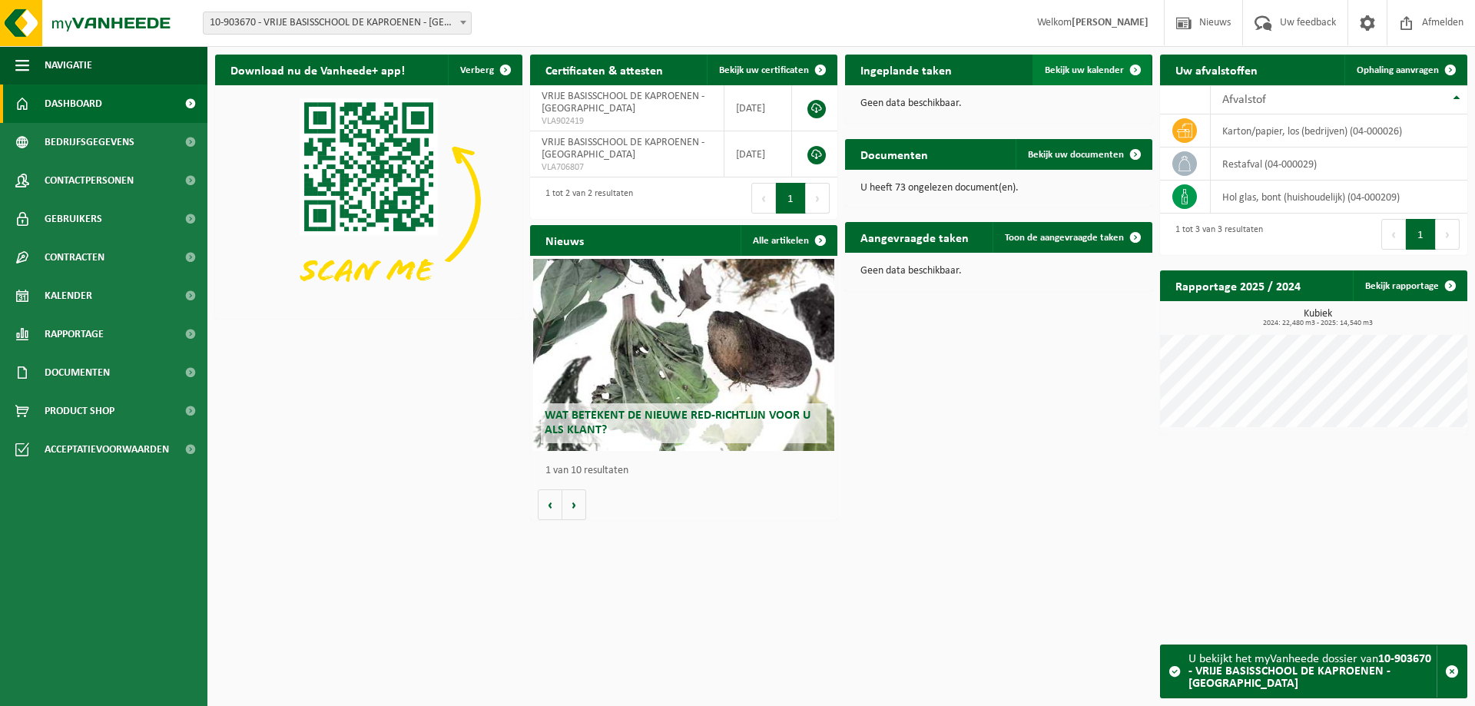
click at [1108, 65] on span "Bekijk uw kalender" at bounding box center [1084, 70] width 79 height 10
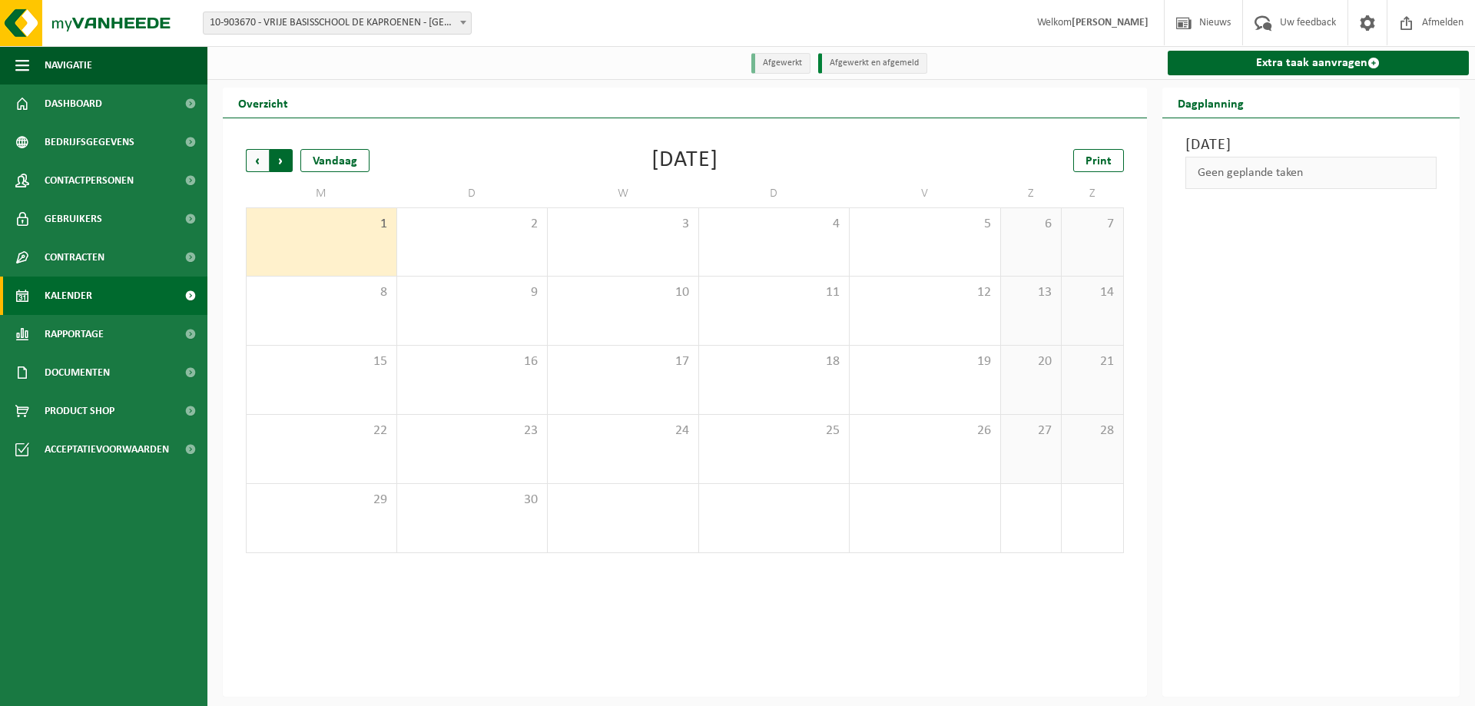
click at [260, 160] on span "Vorige" at bounding box center [257, 160] width 23 height 23
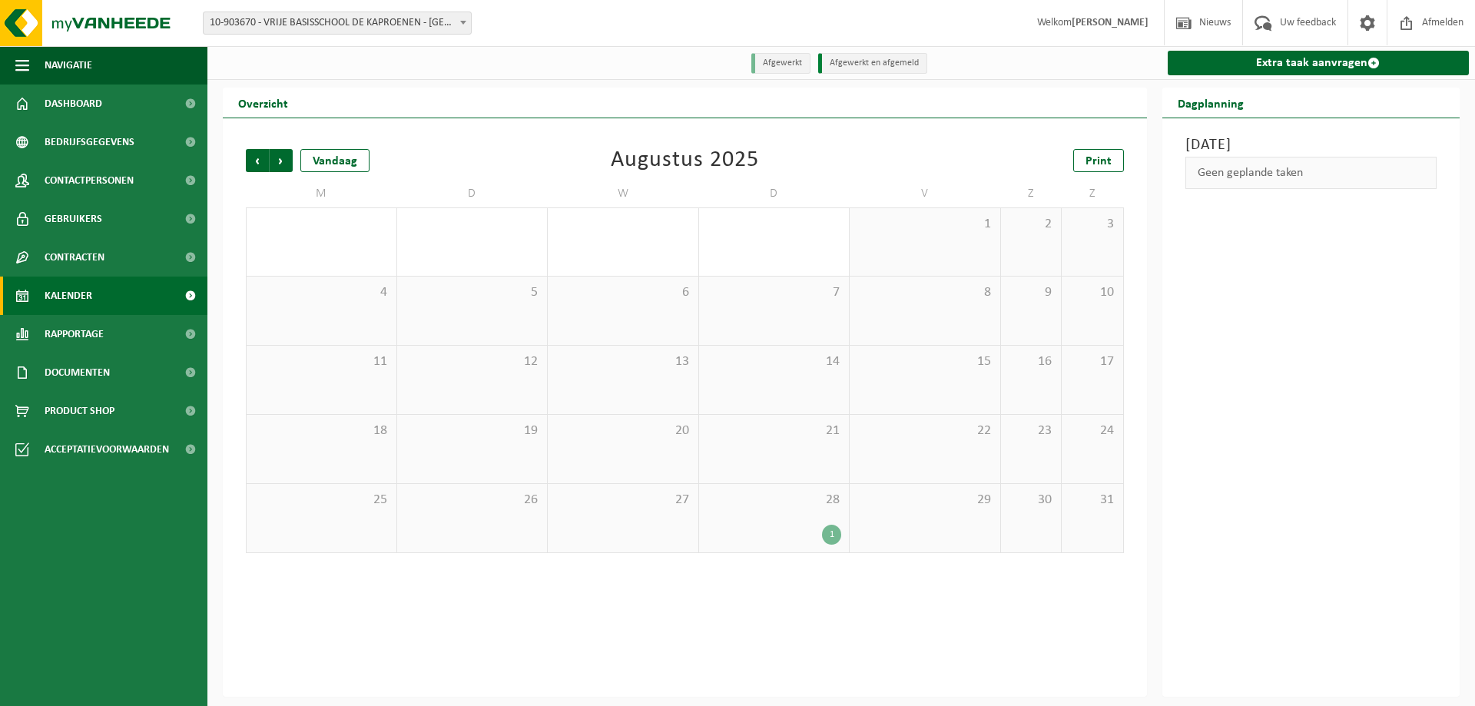
click at [823, 530] on div "1" at bounding box center [831, 535] width 19 height 20
